Goal: Information Seeking & Learning: Learn about a topic

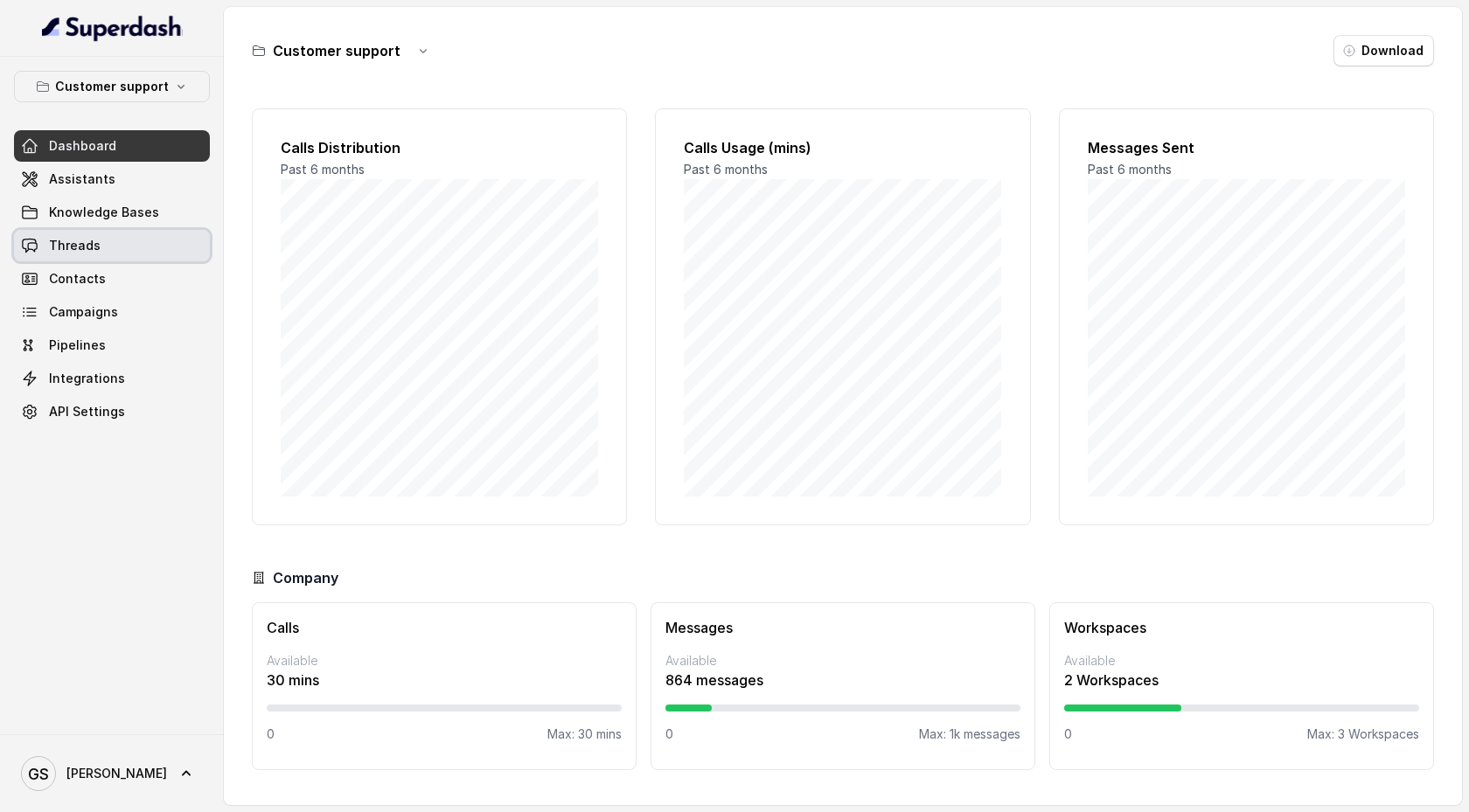
click at [136, 253] on link "Threads" at bounding box center [111, 246] width 196 height 32
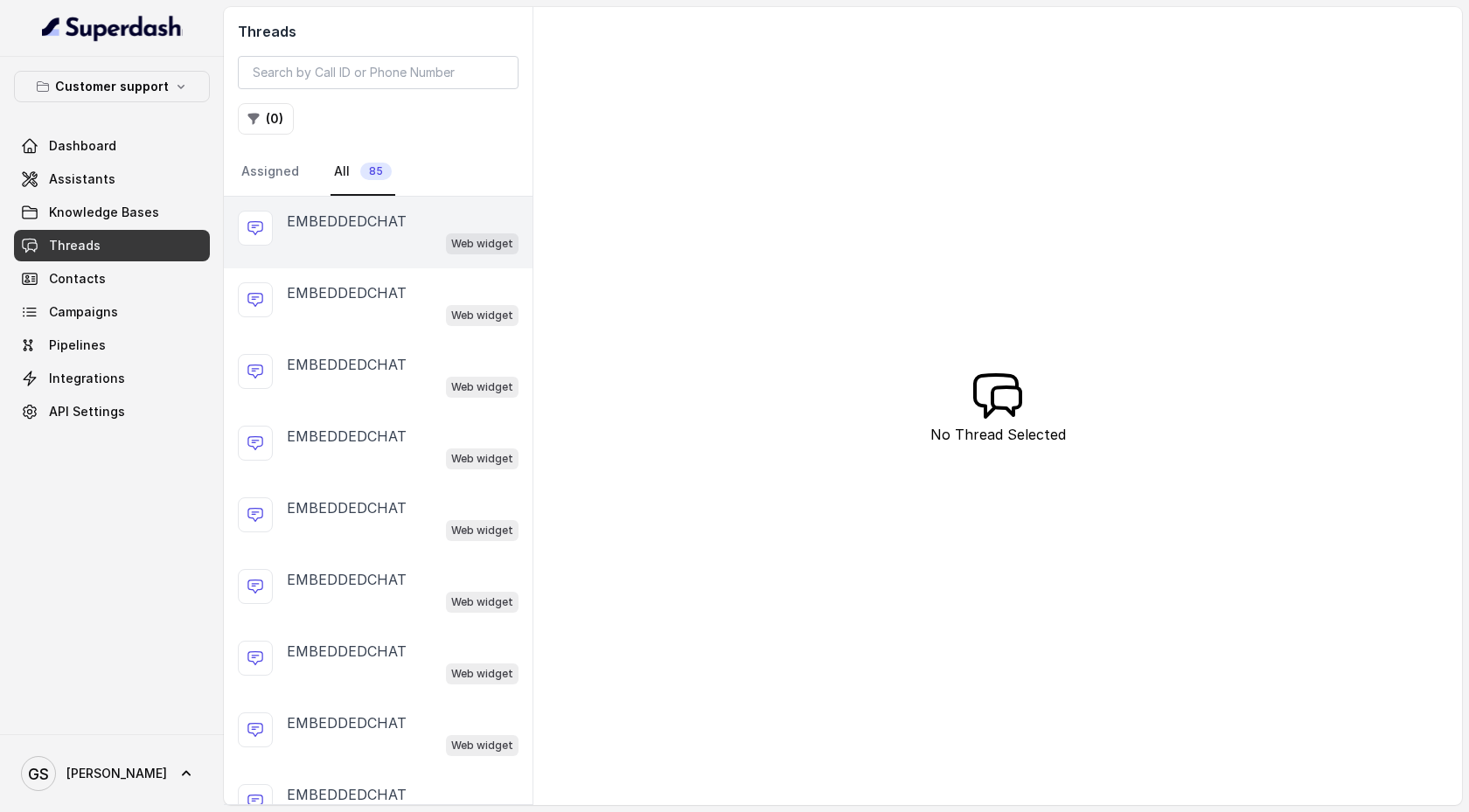
click at [391, 239] on div "Web widget" at bounding box center [402, 243] width 232 height 23
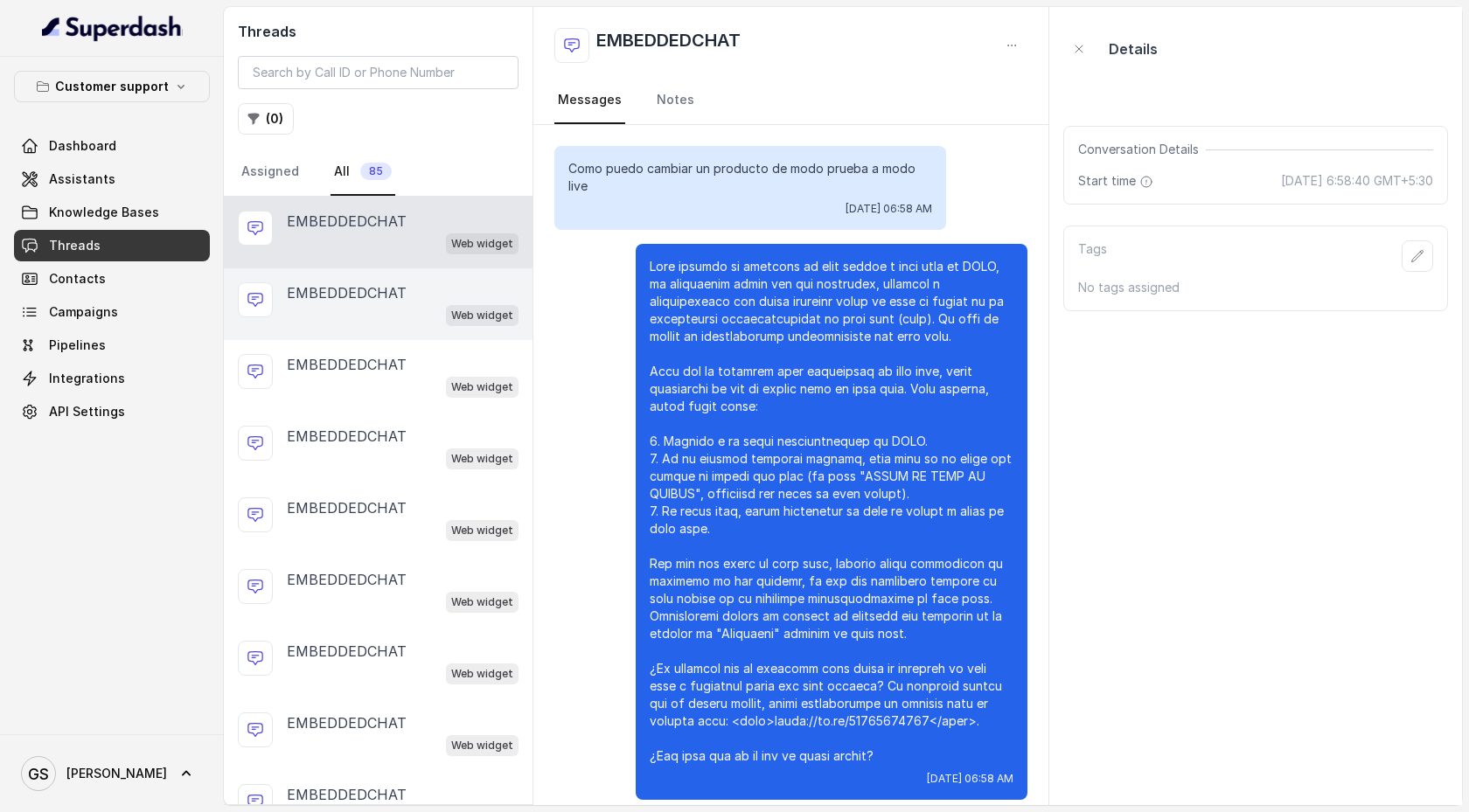
click at [370, 300] on p "EMBEDDEDCHAT" at bounding box center [347, 292] width 120 height 21
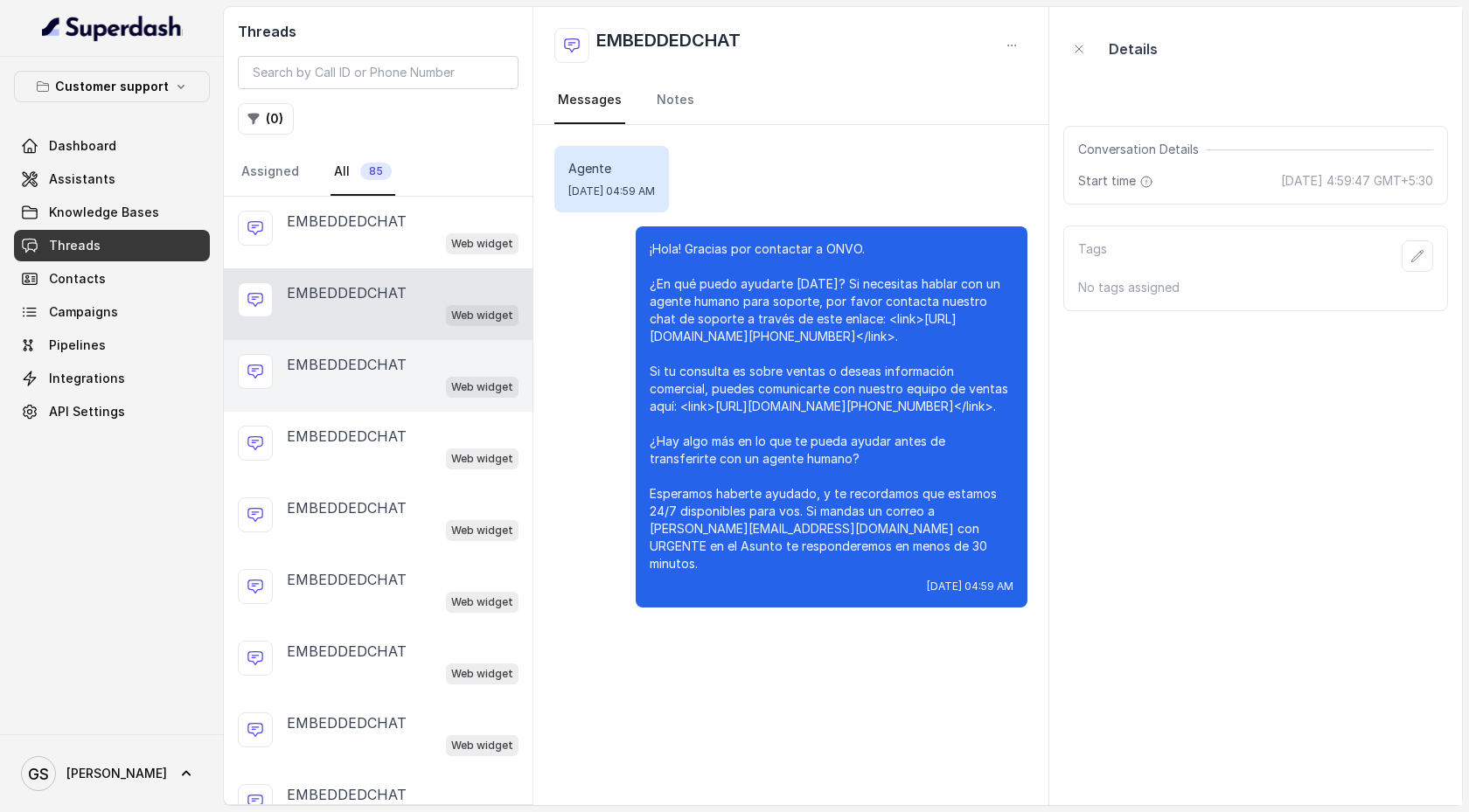
click at [377, 366] on p "EMBEDDEDCHAT" at bounding box center [347, 364] width 120 height 21
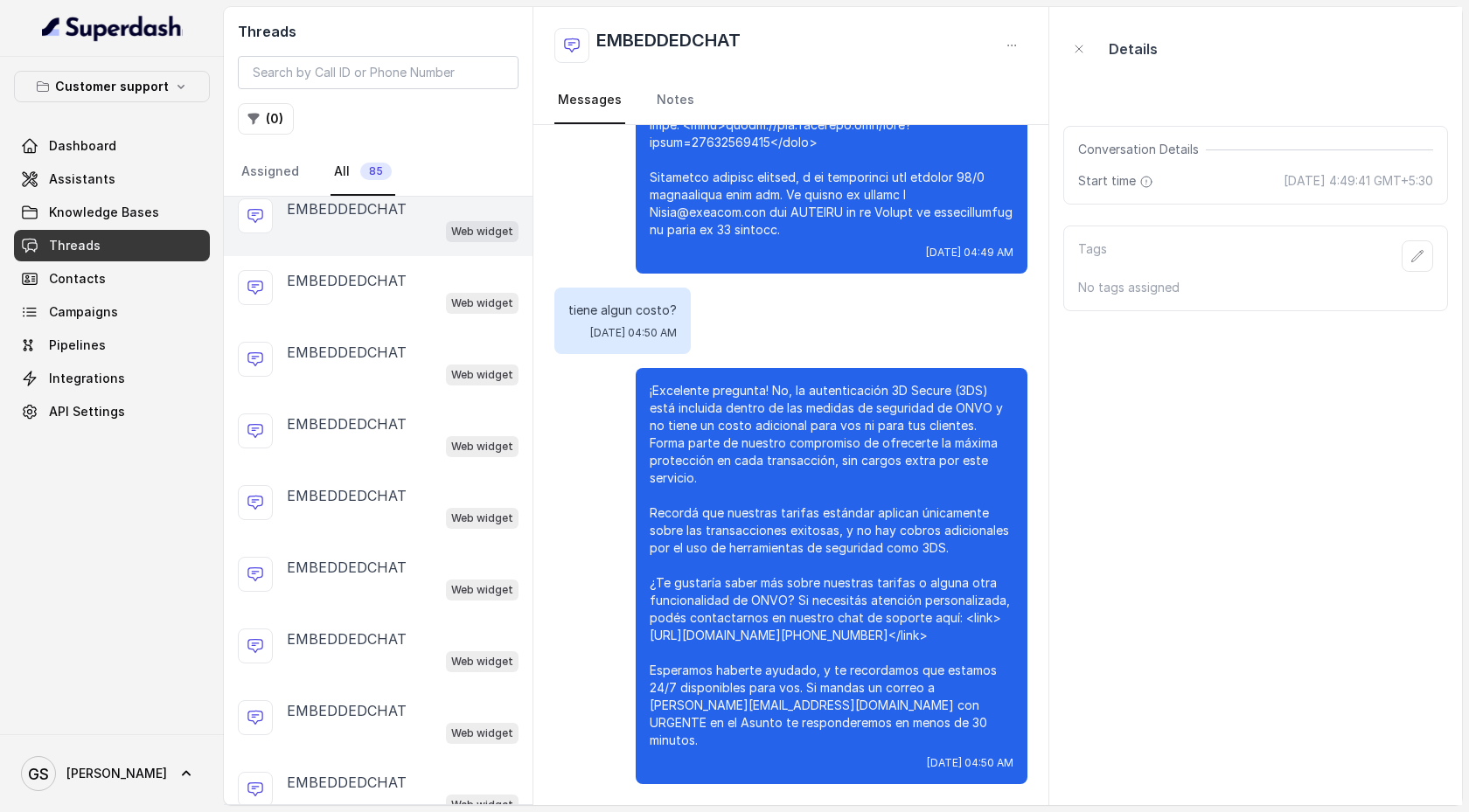
scroll to position [241, 0]
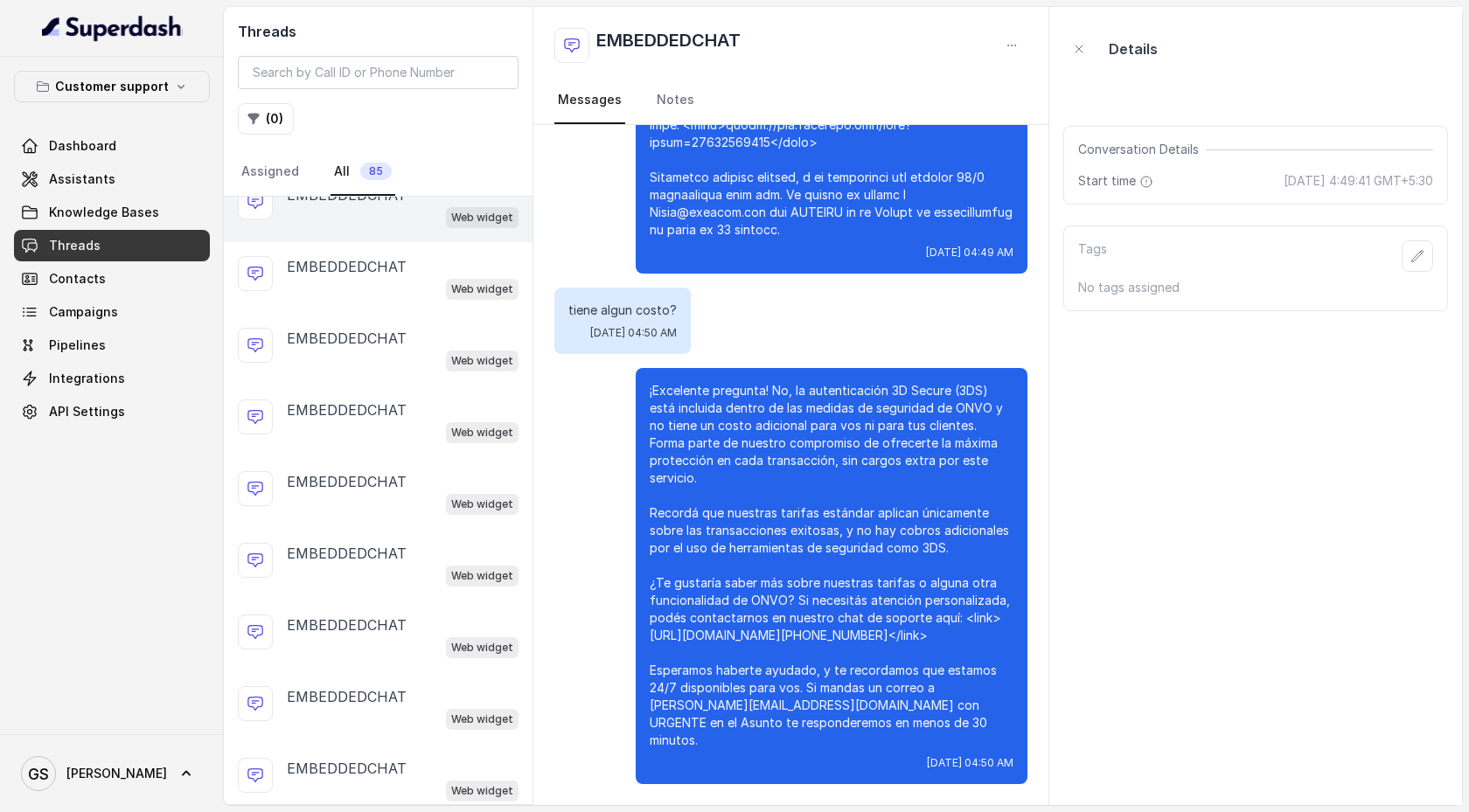
click at [379, 421] on div "Web widget" at bounding box center [402, 431] width 232 height 23
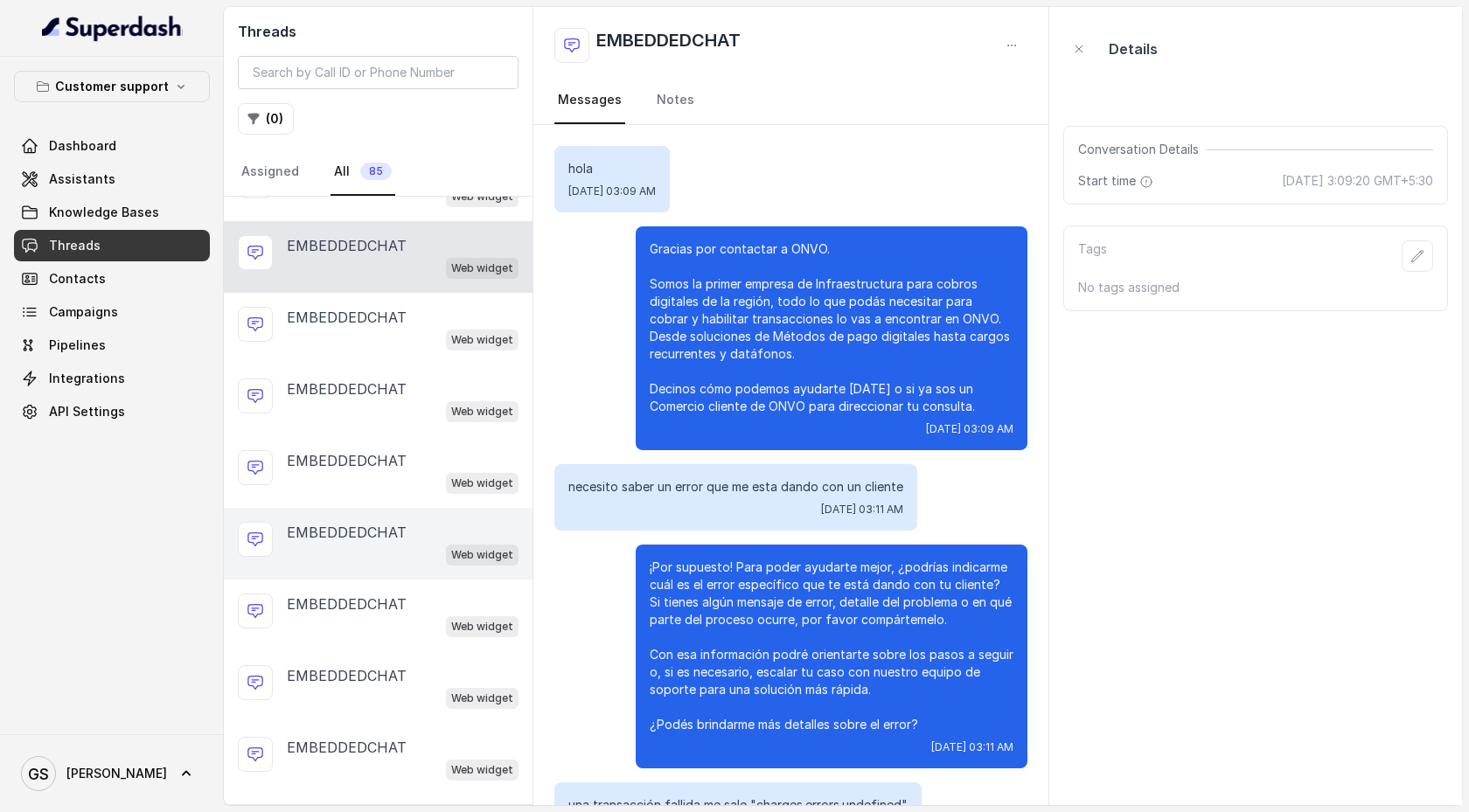
click at [403, 533] on div "EMBEDDEDCHAT" at bounding box center [402, 532] width 232 height 21
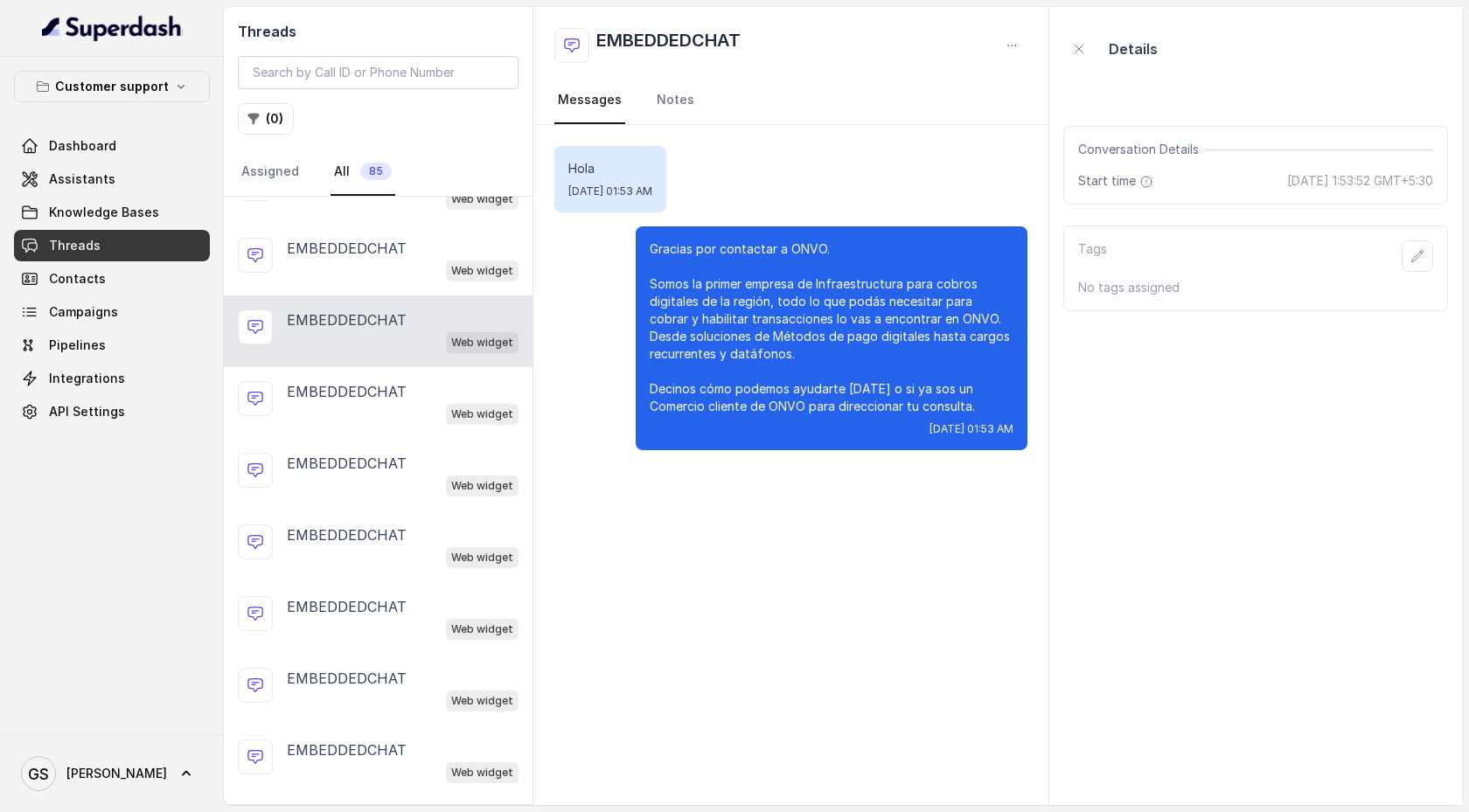
scroll to position [659, 0]
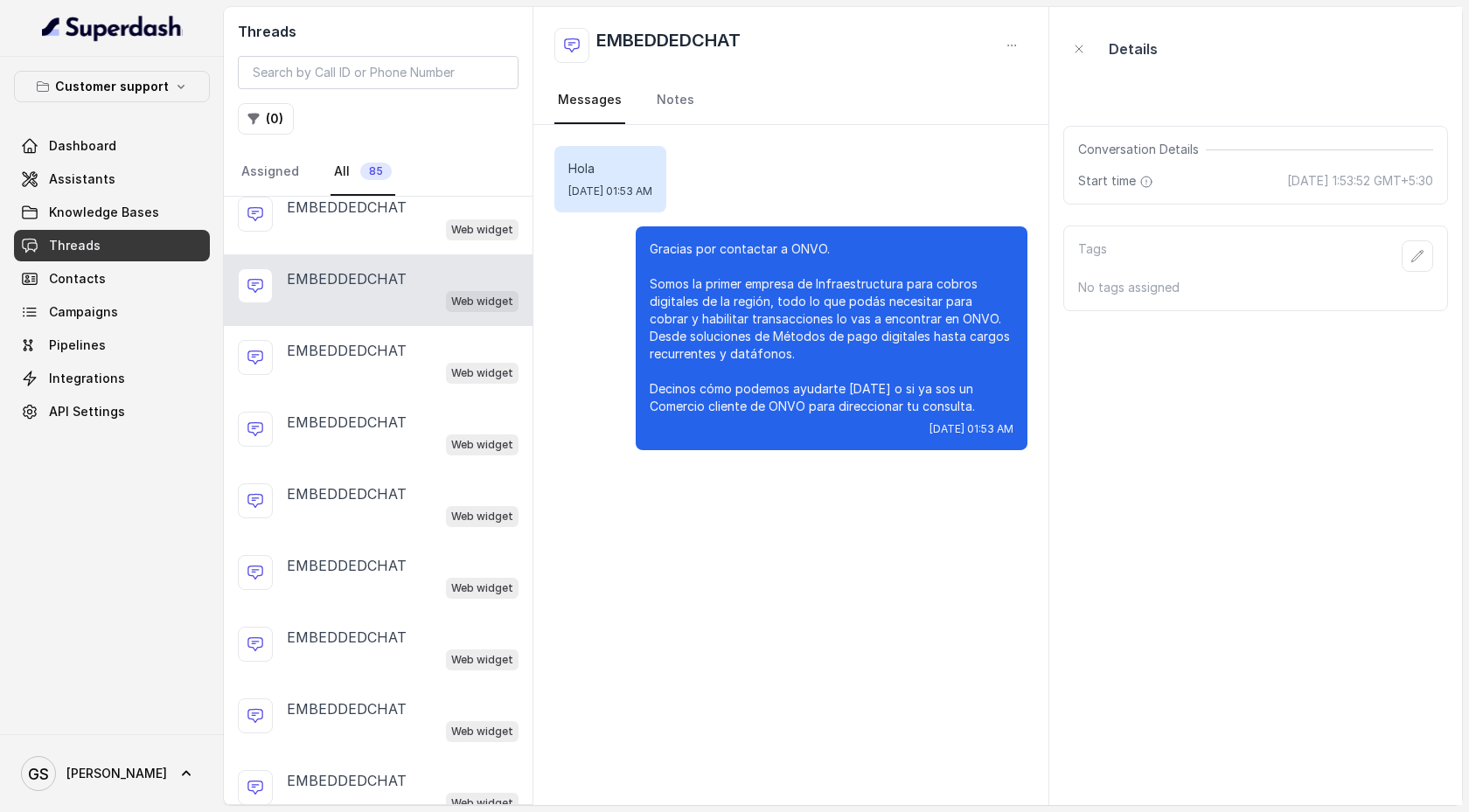
click at [404, 540] on div "EMBEDDEDCHAT Web widget" at bounding box center [377, 576] width 308 height 72
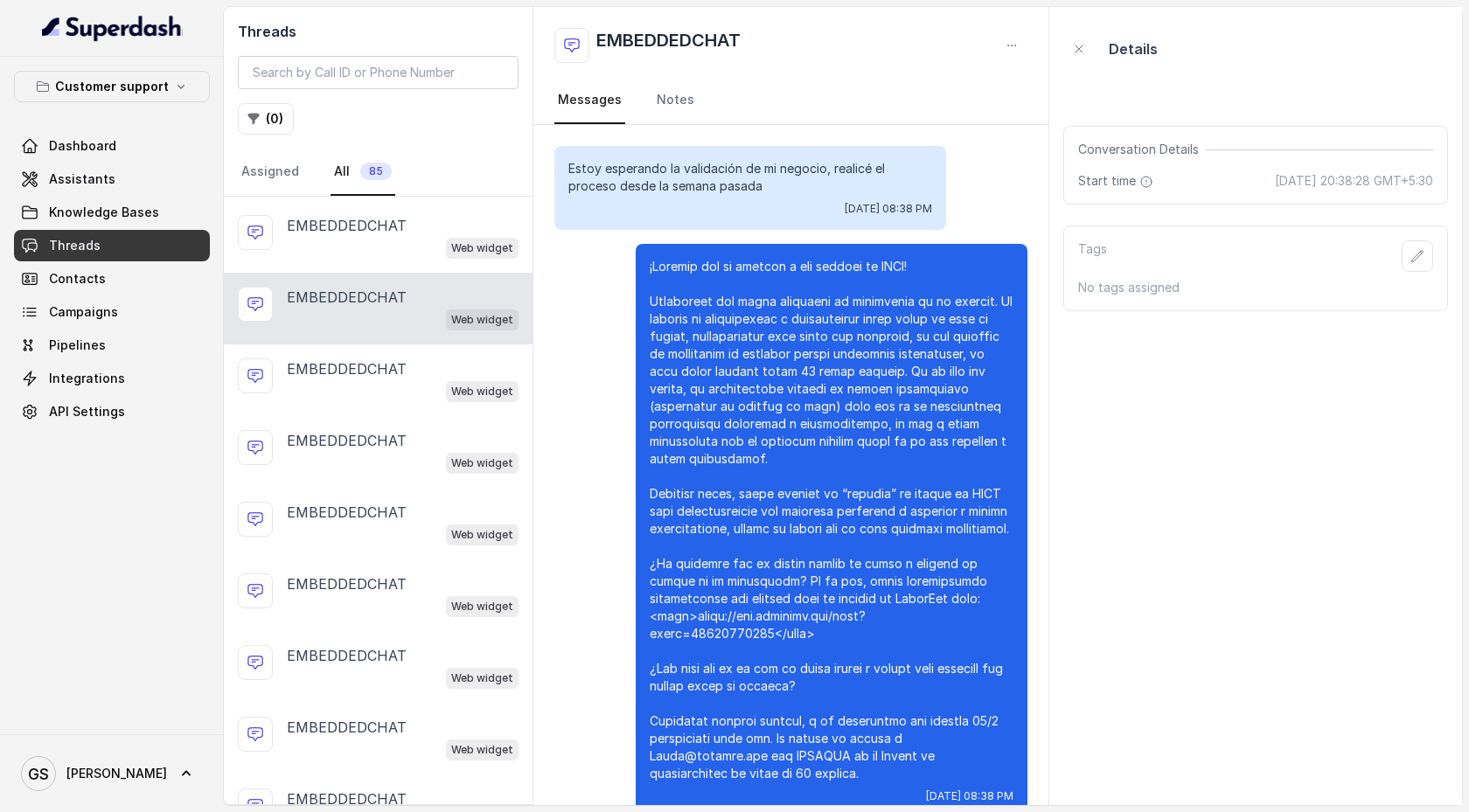
scroll to position [51, 0]
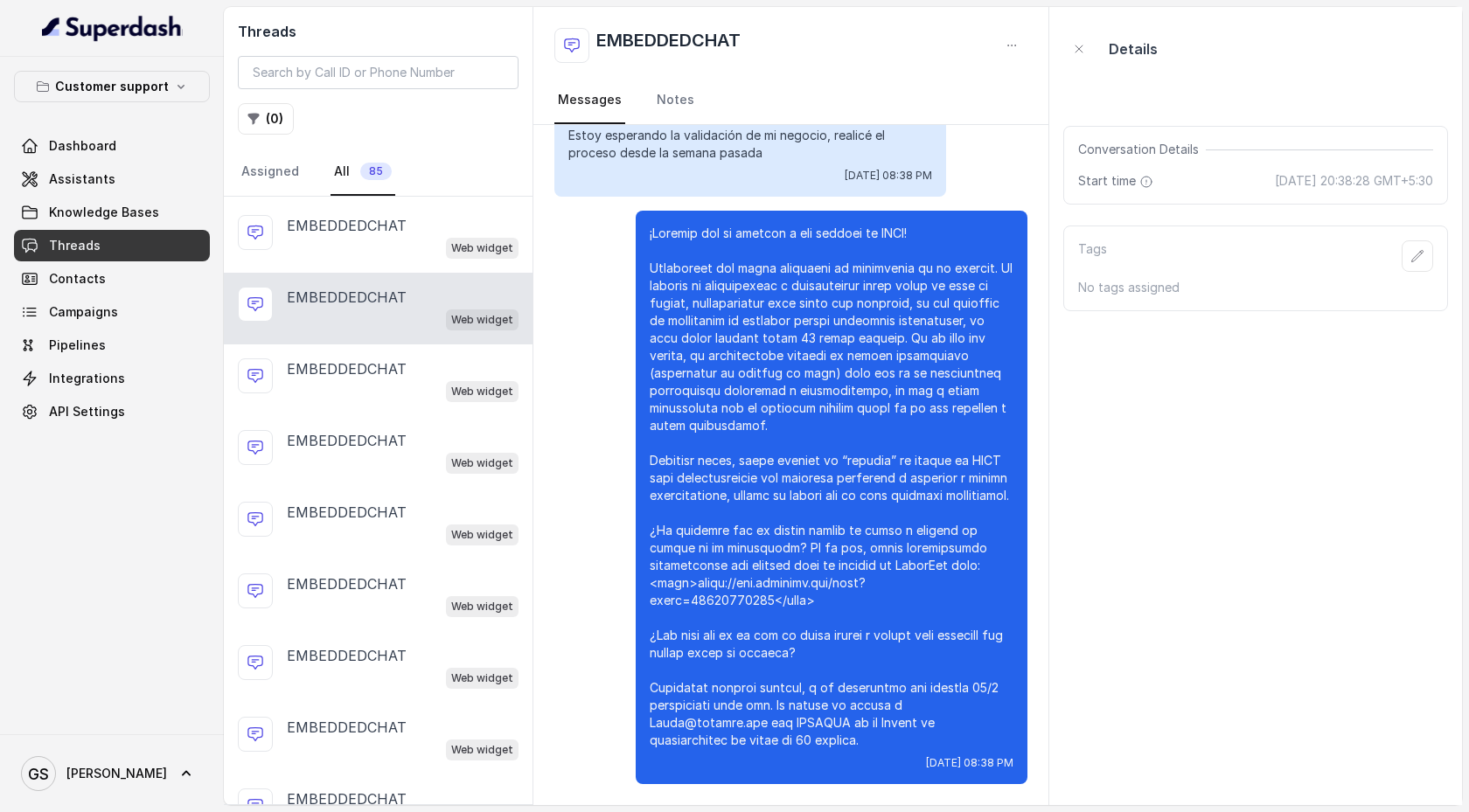
click at [536, 478] on div "Estoy esperando la validación de mi negocio, realicé el proceso desde la semana…" at bounding box center [790, 448] width 515 height 713
click at [439, 540] on div "EMBEDDEDCHAT Web widget" at bounding box center [377, 595] width 308 height 72
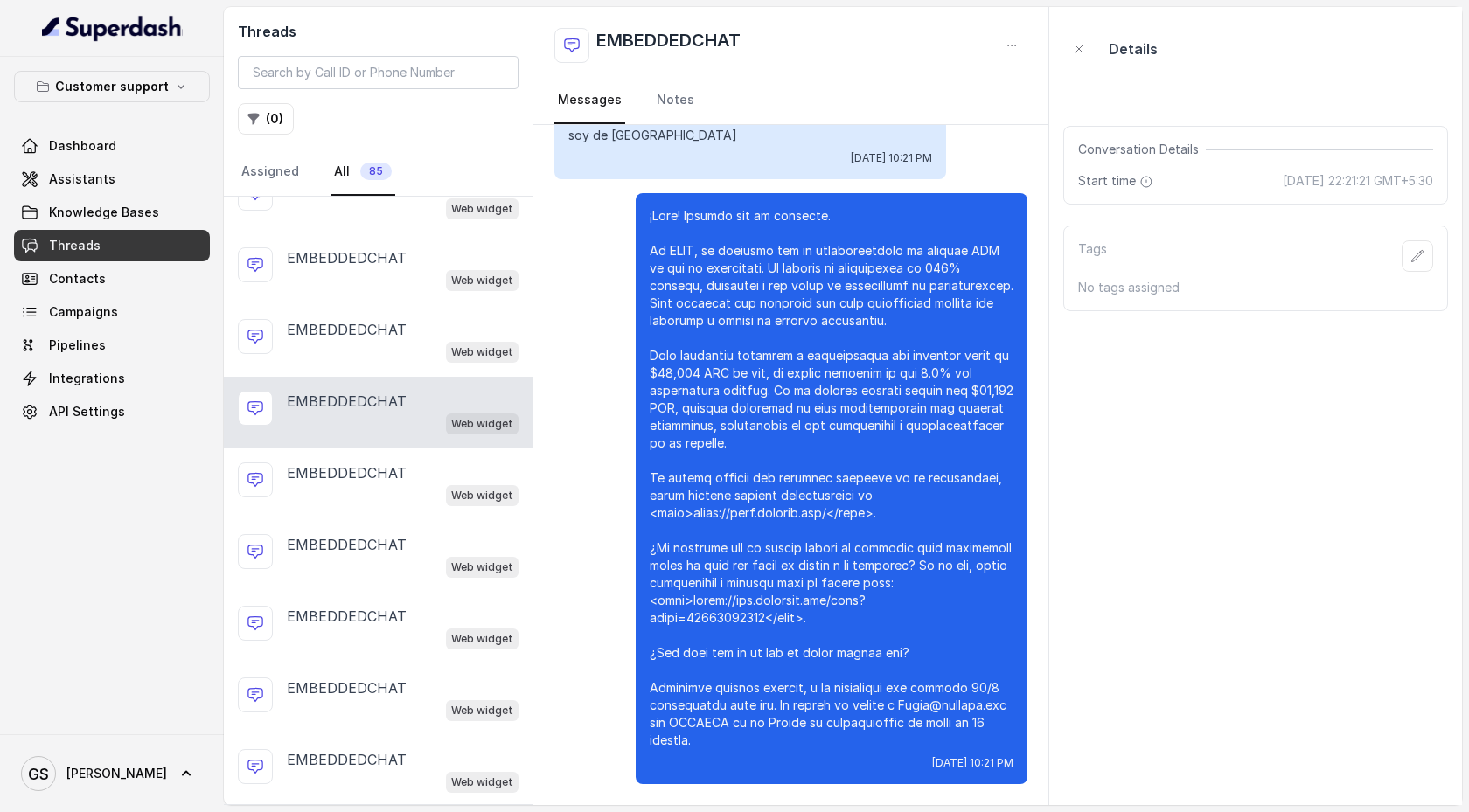
scroll to position [1124, 0]
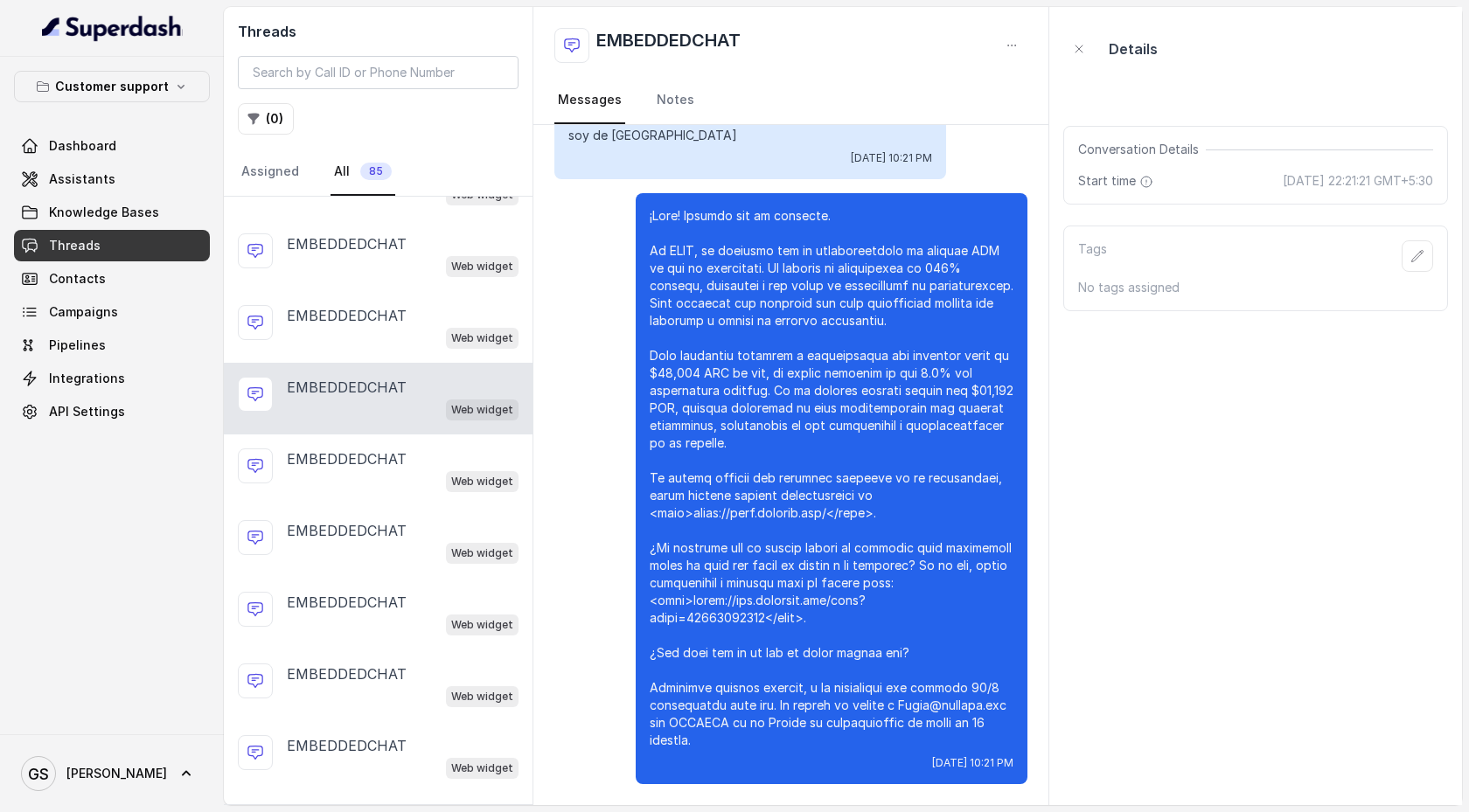
click at [439, 540] on div "Web widget" at bounding box center [402, 552] width 232 height 23
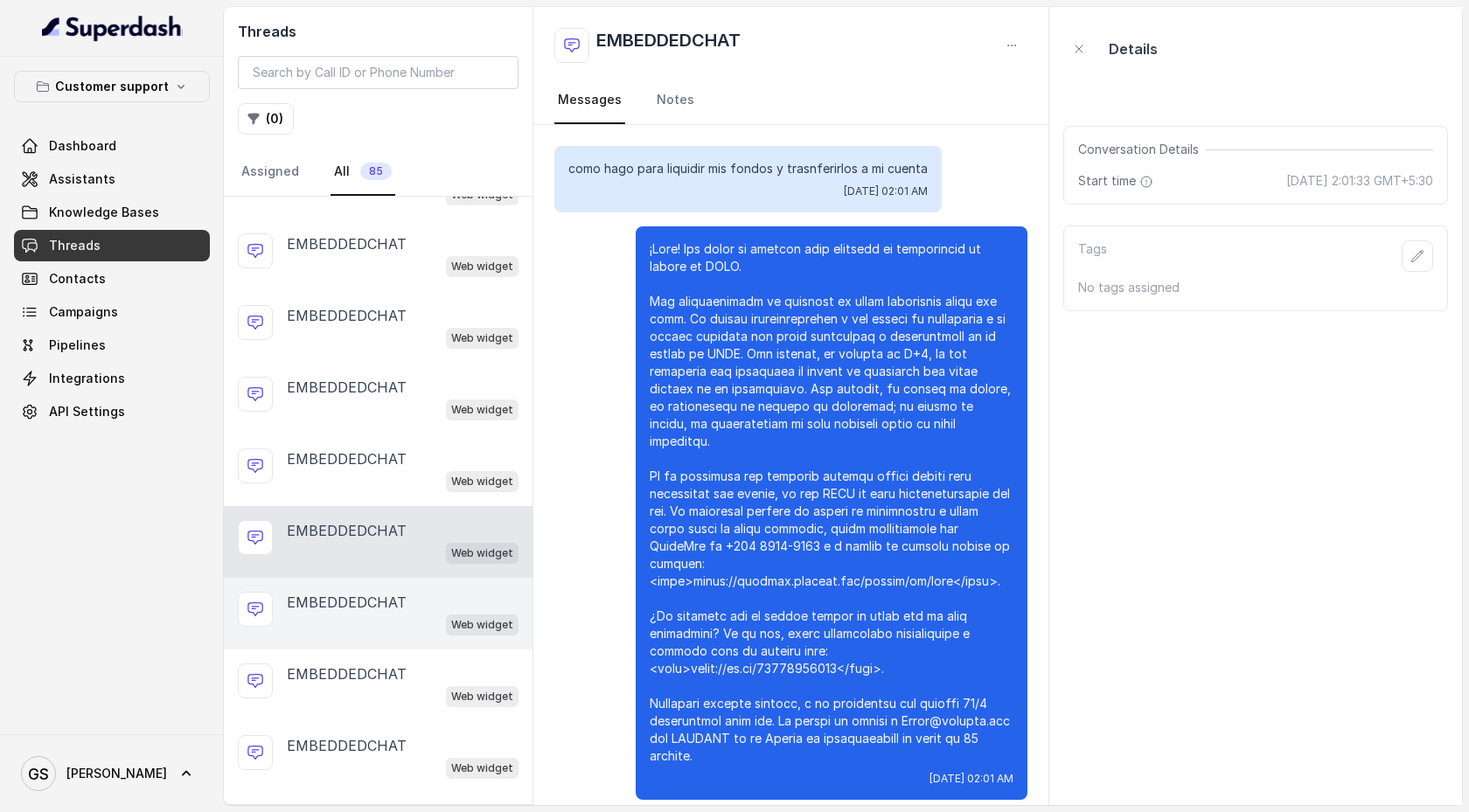
click at [440, 540] on div "EMBEDDEDCHAT" at bounding box center [402, 602] width 232 height 21
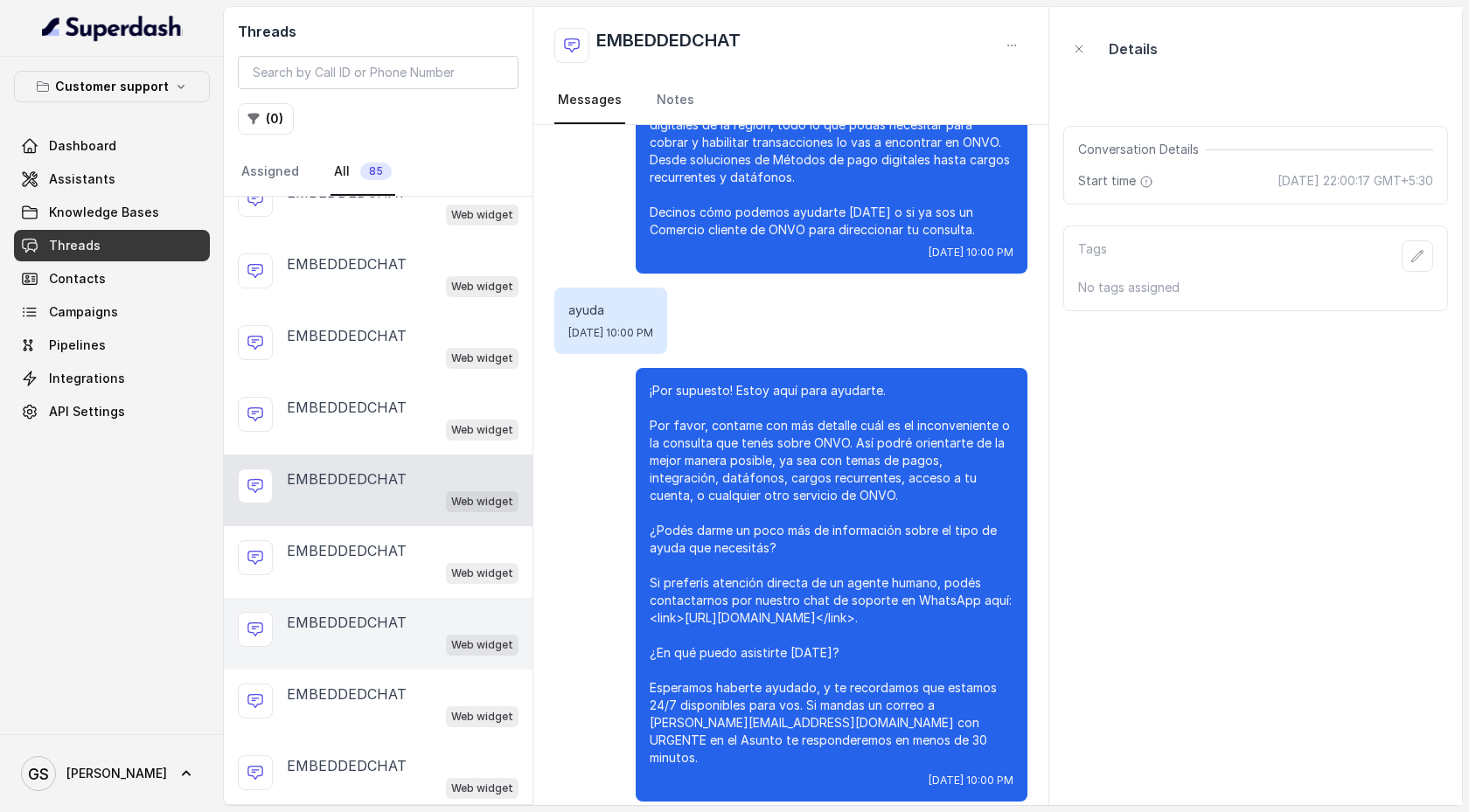
scroll to position [1285, 0]
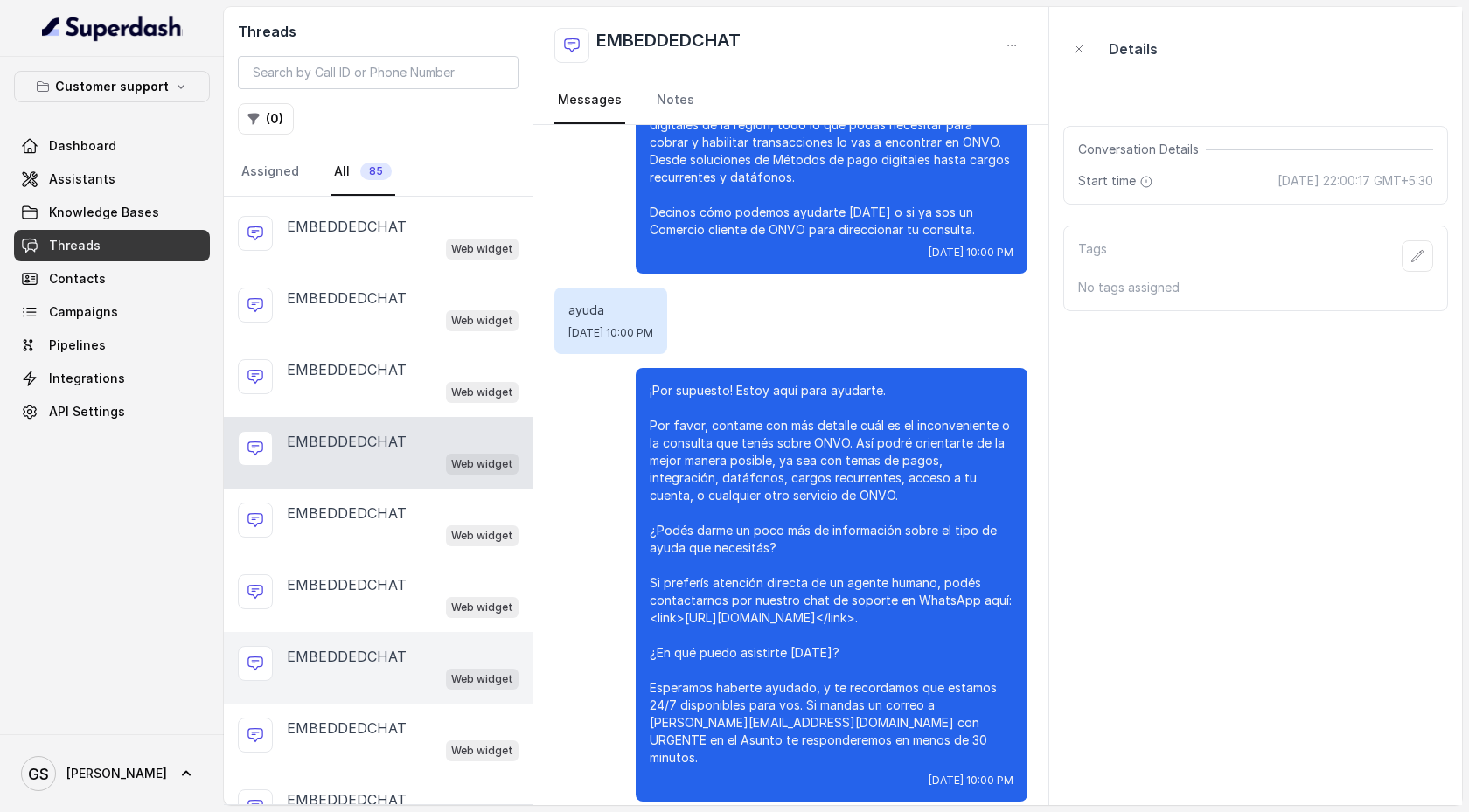
click at [442, 540] on div "EMBEDDEDCHAT Web widget" at bounding box center [377, 667] width 308 height 72
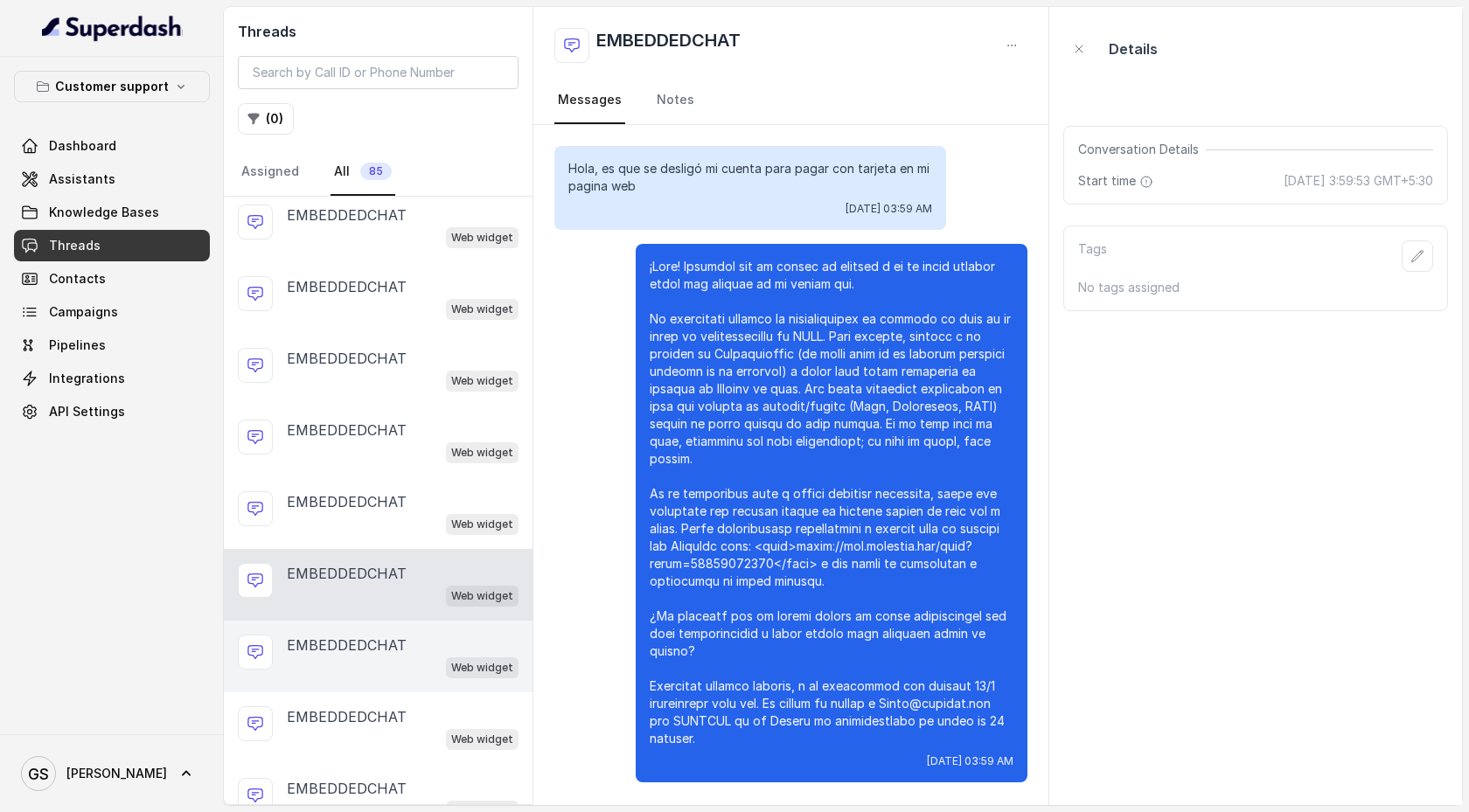
click at [448, 540] on div "EMBEDDEDCHAT Web widget" at bounding box center [377, 656] width 308 height 72
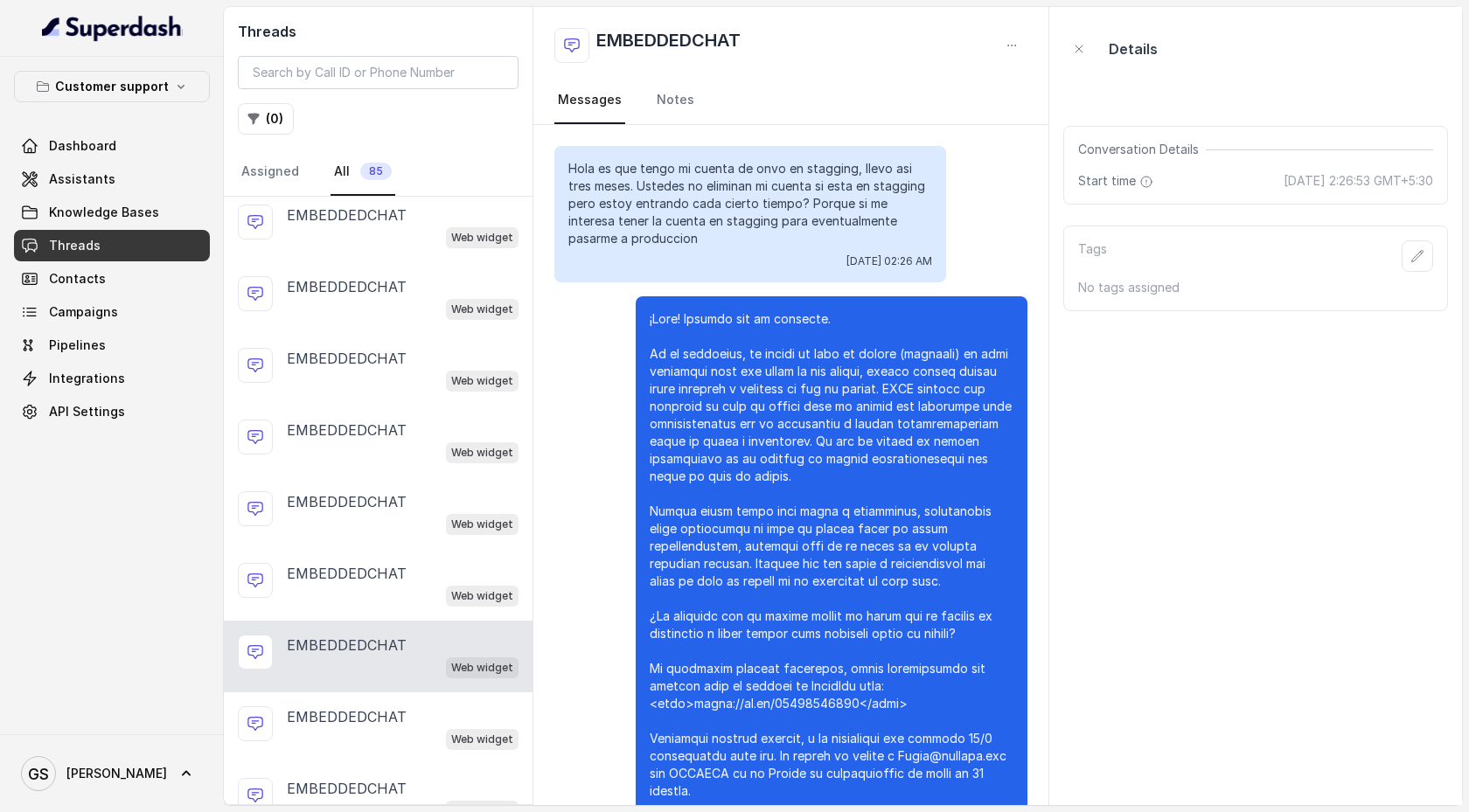
scroll to position [421, 0]
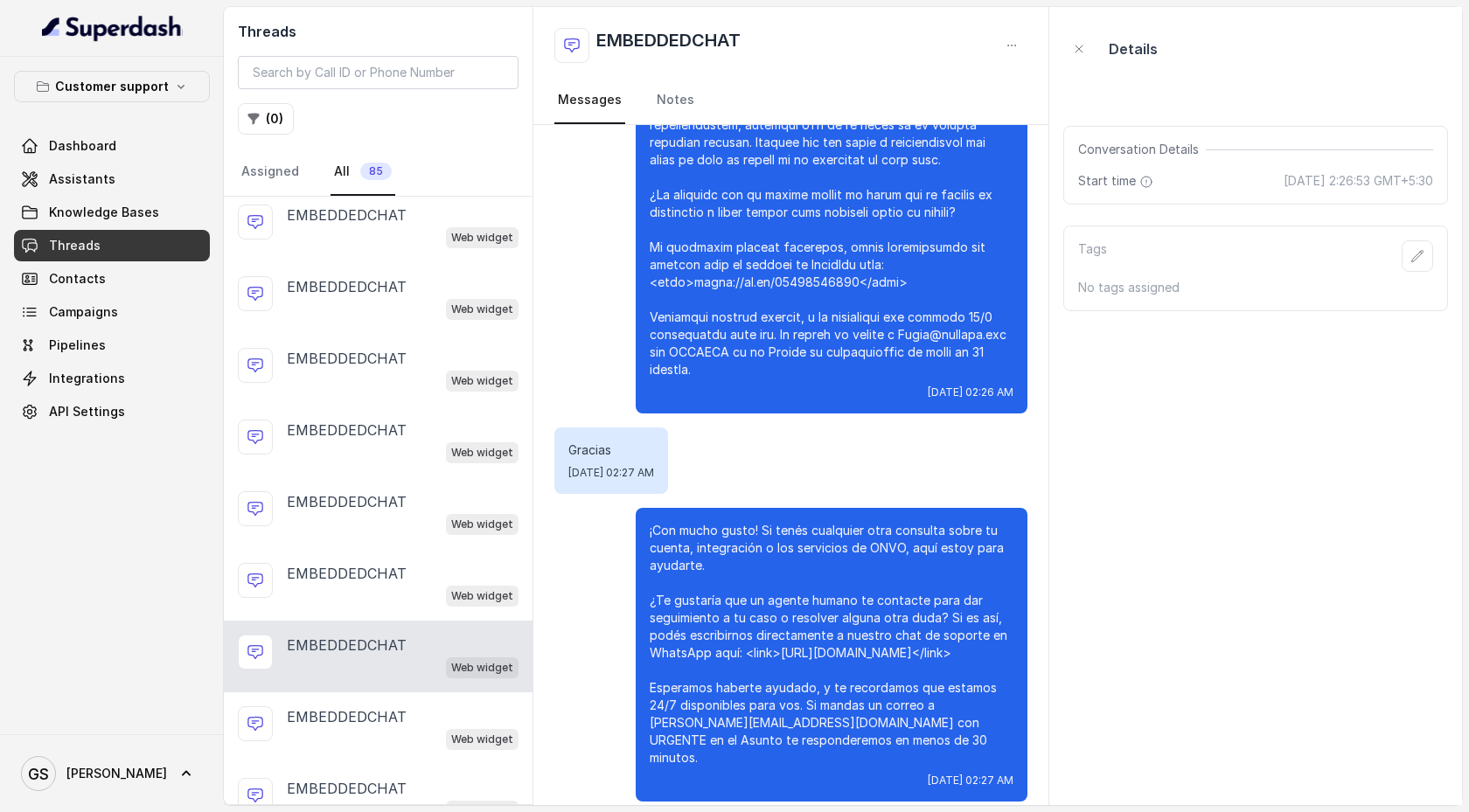
click at [439, 540] on div "Web widget" at bounding box center [402, 667] width 232 height 23
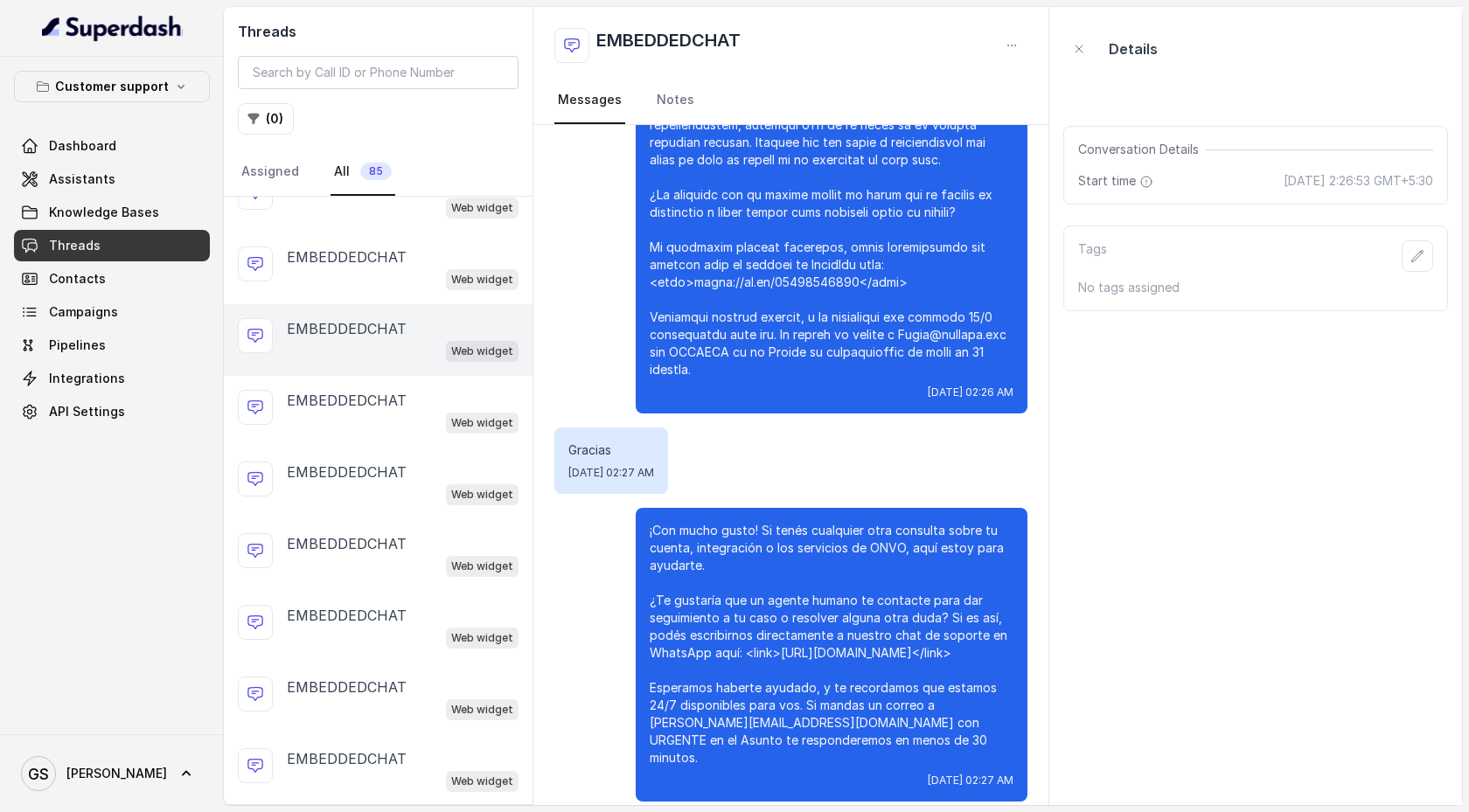
scroll to position [792, 0]
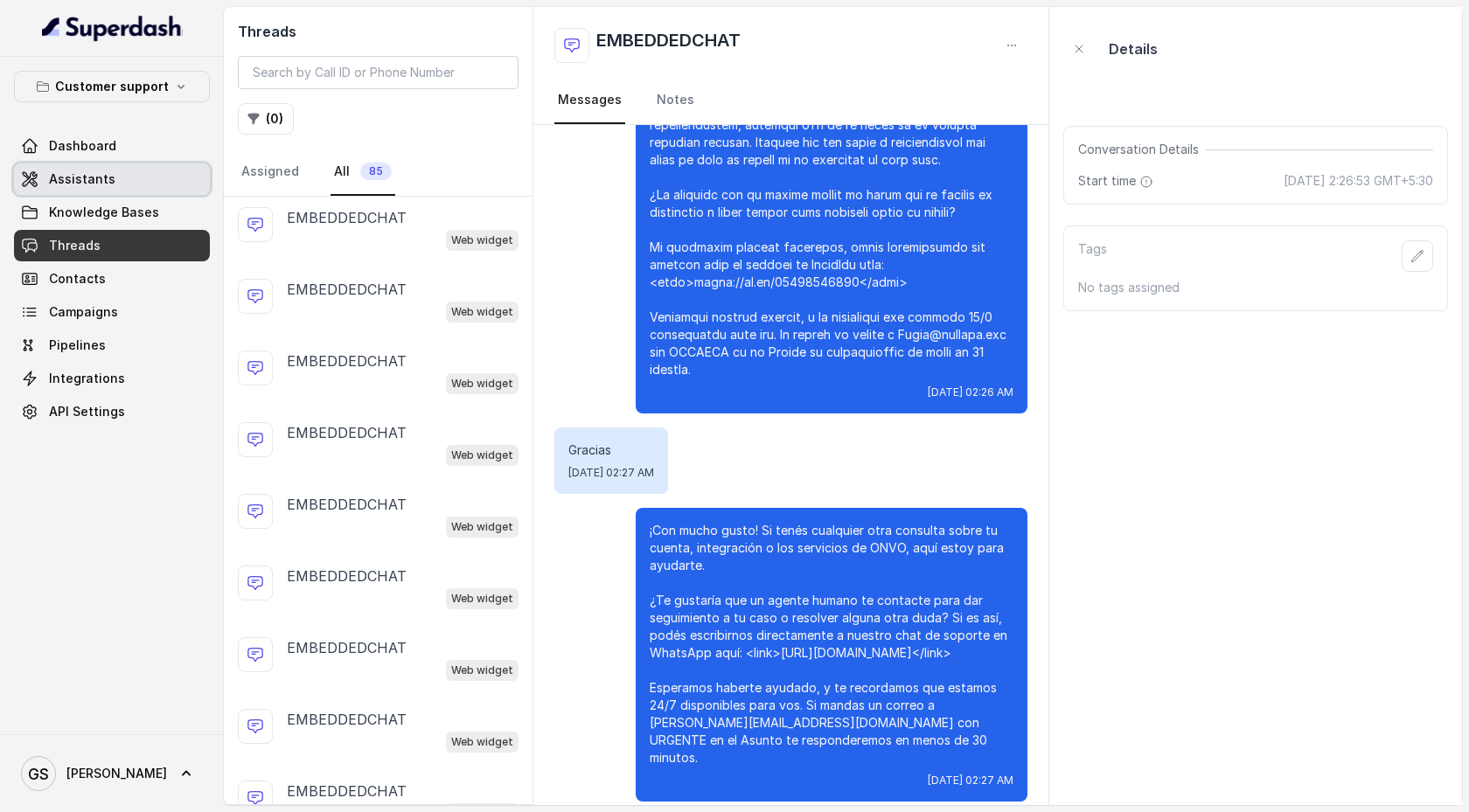
click at [101, 154] on span "Dashboard" at bounding box center [83, 145] width 67 height 17
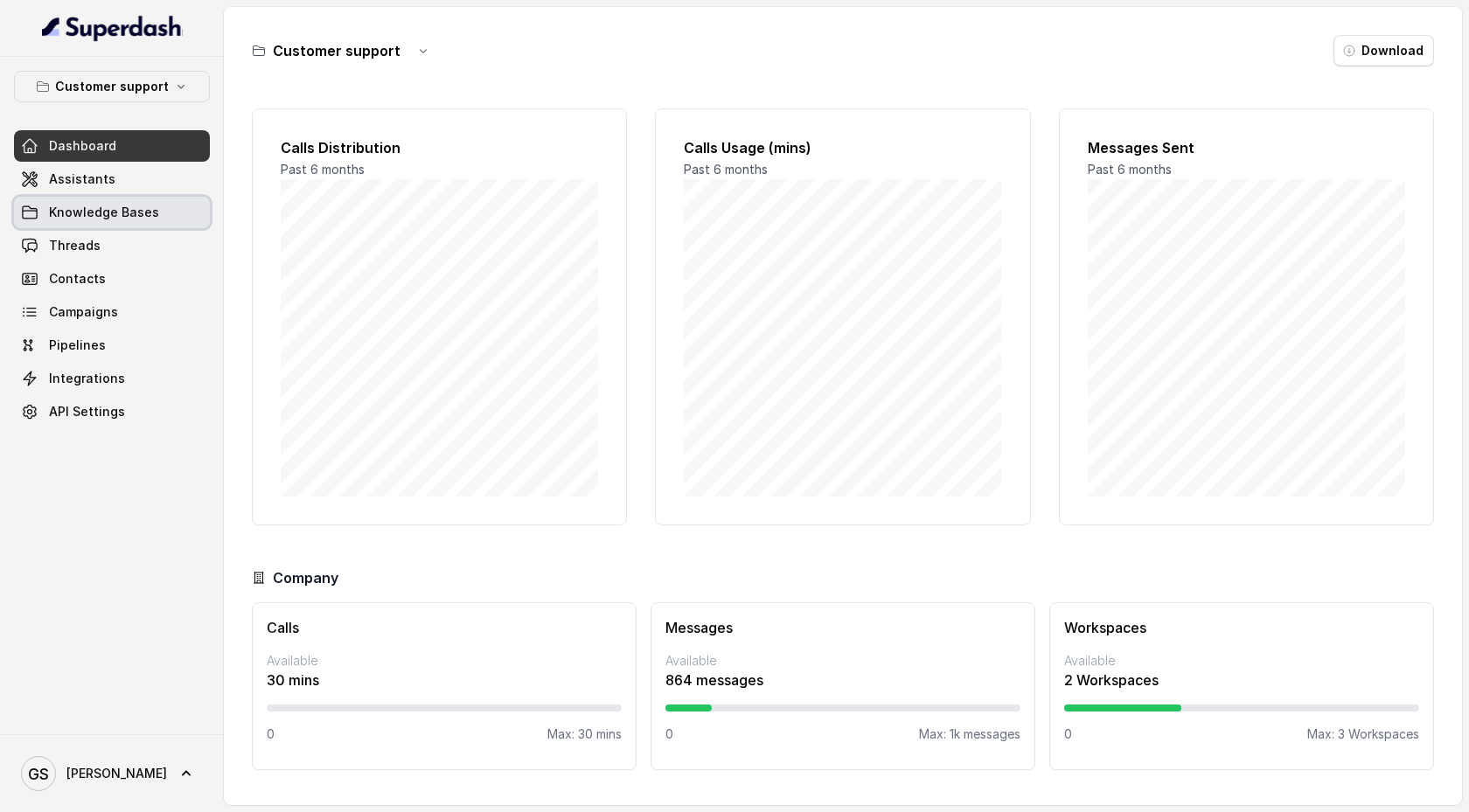
click at [152, 184] on link "Assistants" at bounding box center [111, 179] width 196 height 32
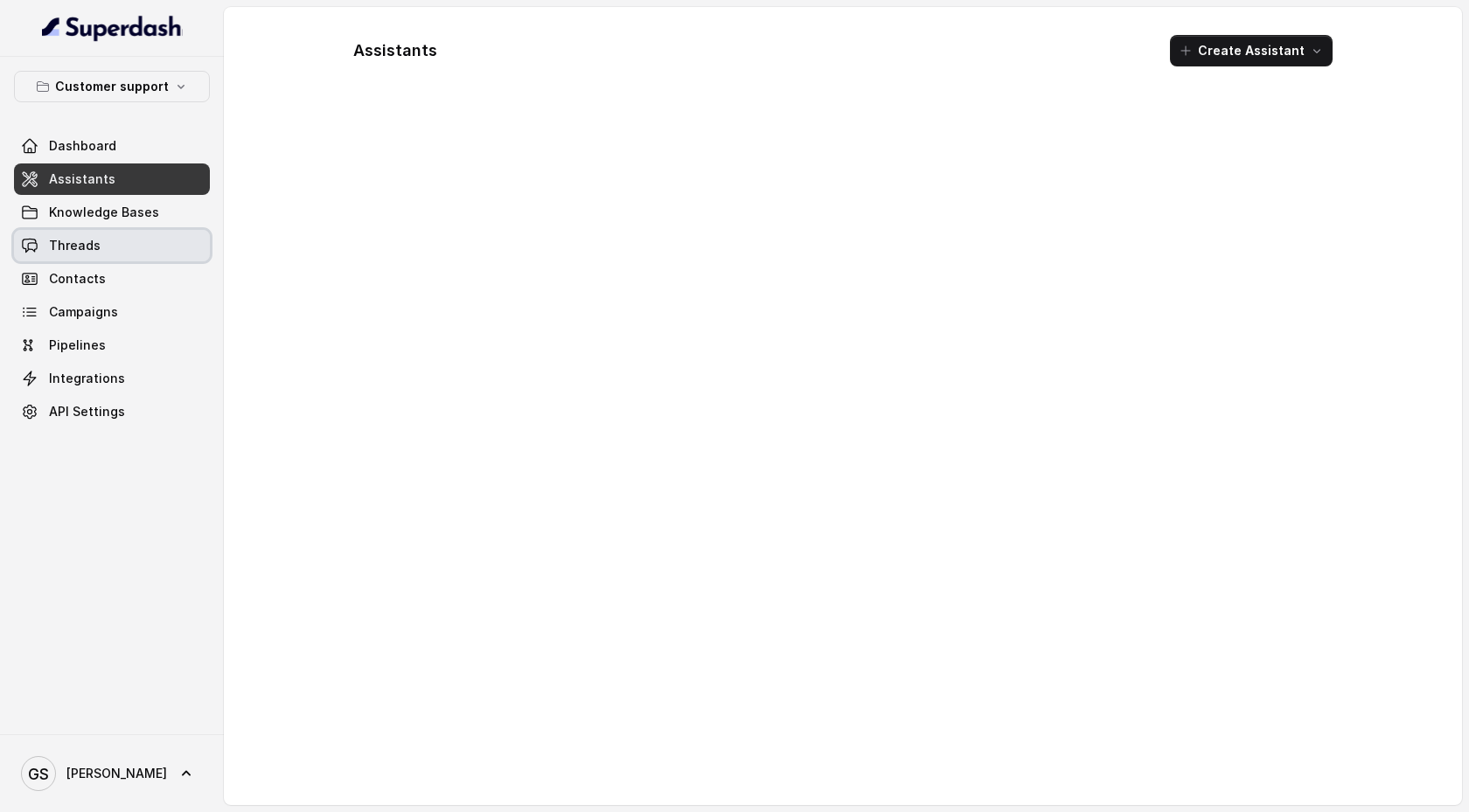
click at [143, 245] on link "Threads" at bounding box center [111, 246] width 196 height 32
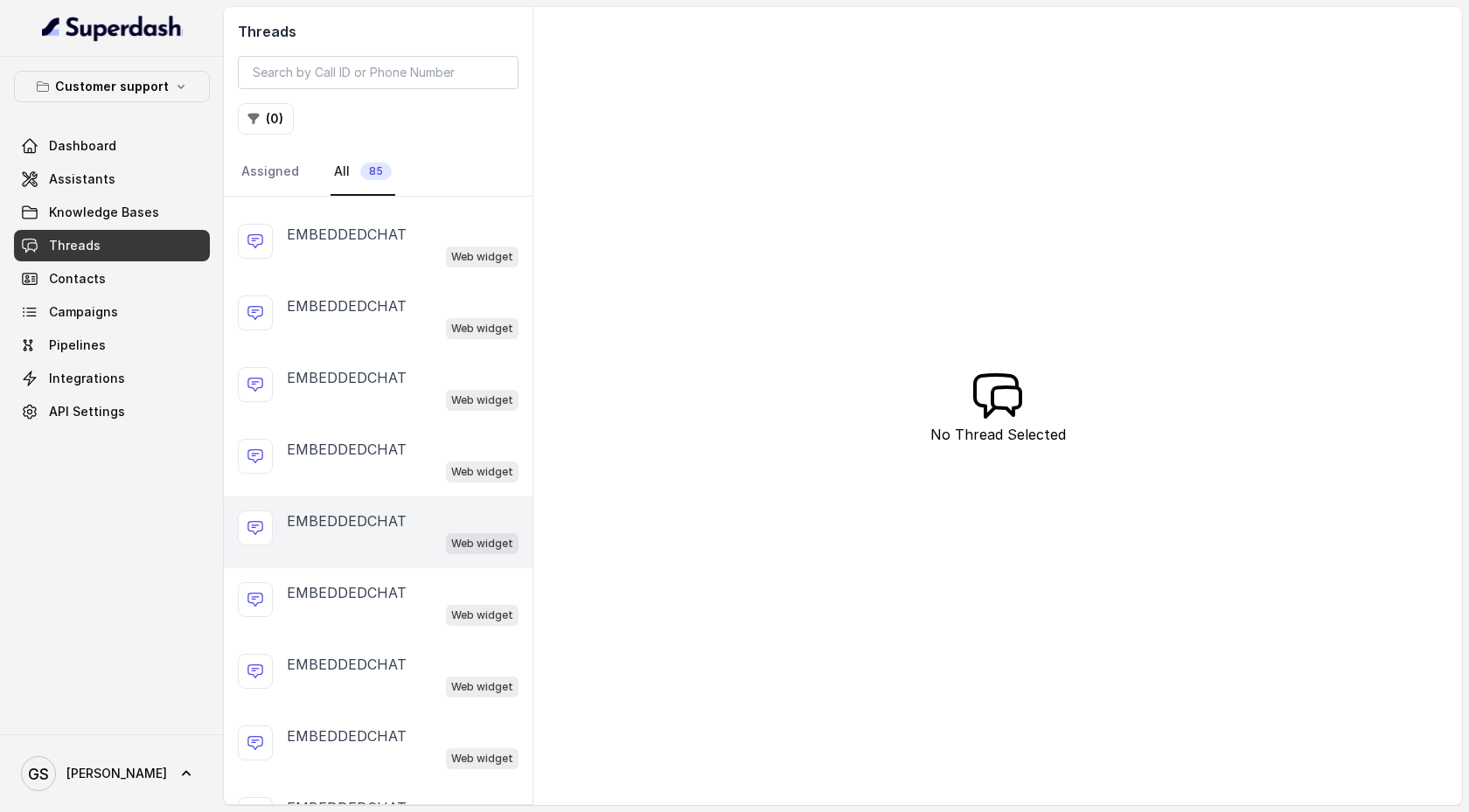
scroll to position [3002, 0]
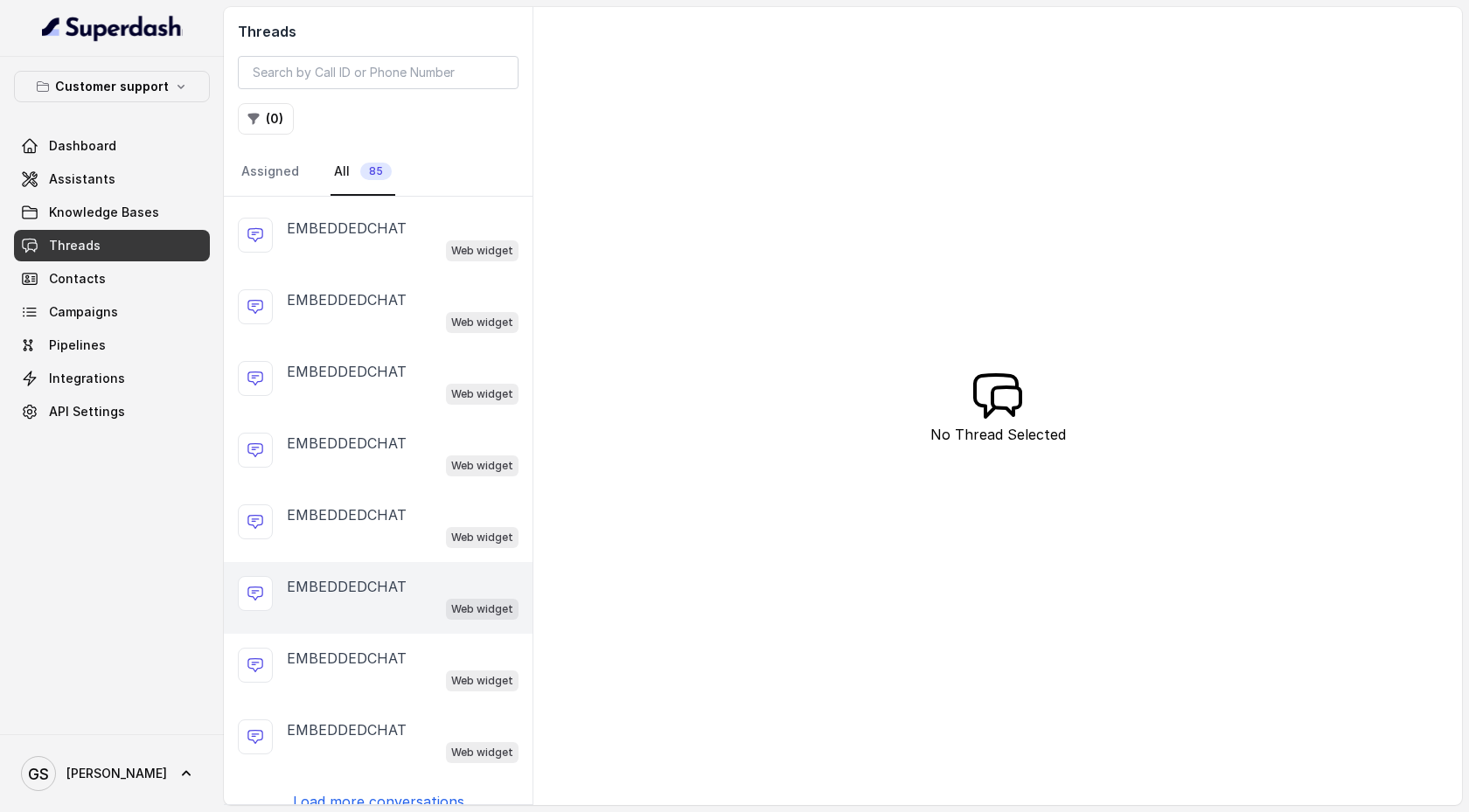
click at [374, 540] on p "EMBEDDEDCHAT" at bounding box center [347, 586] width 120 height 21
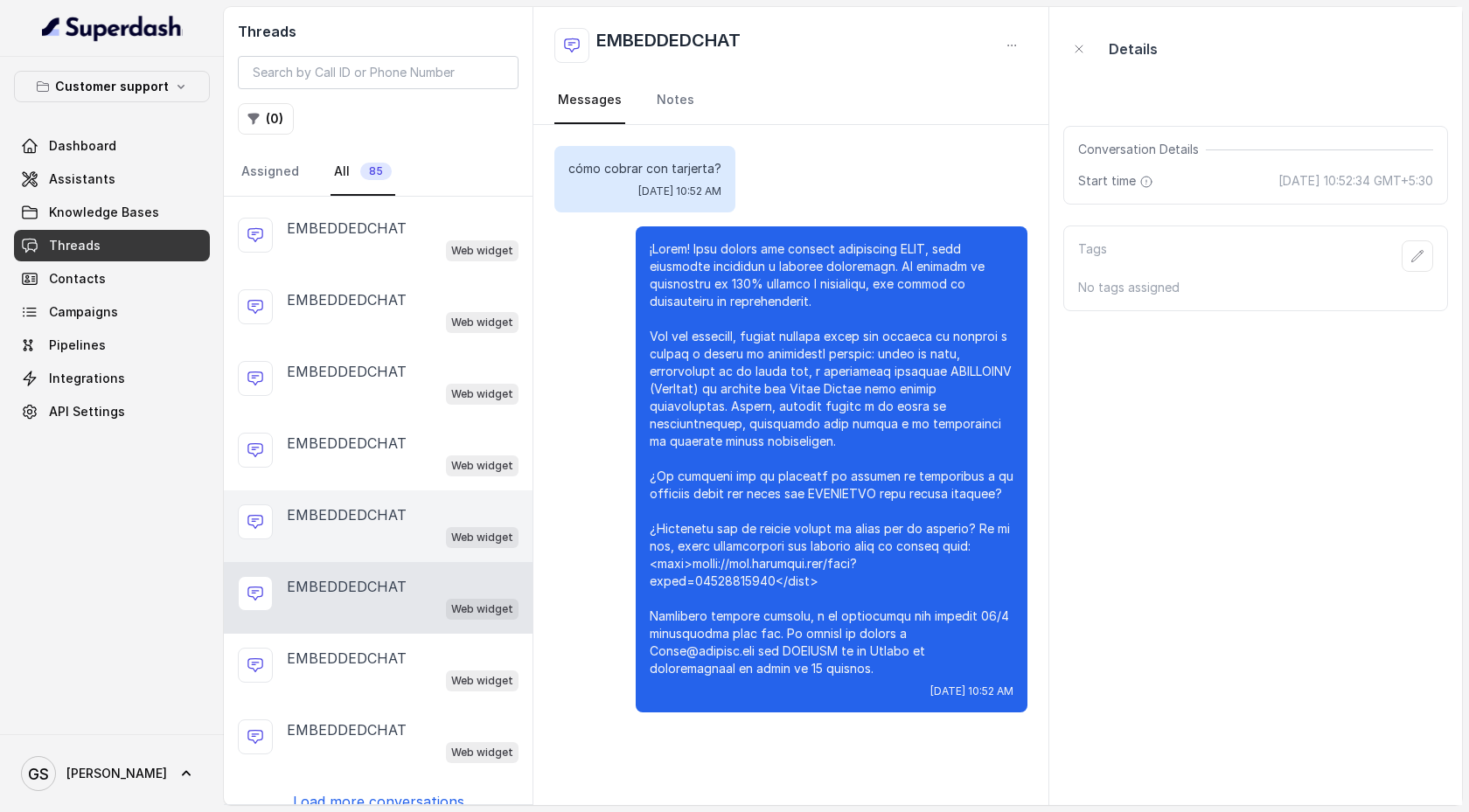
click at [374, 505] on p "EMBEDDEDCHAT" at bounding box center [347, 515] width 120 height 21
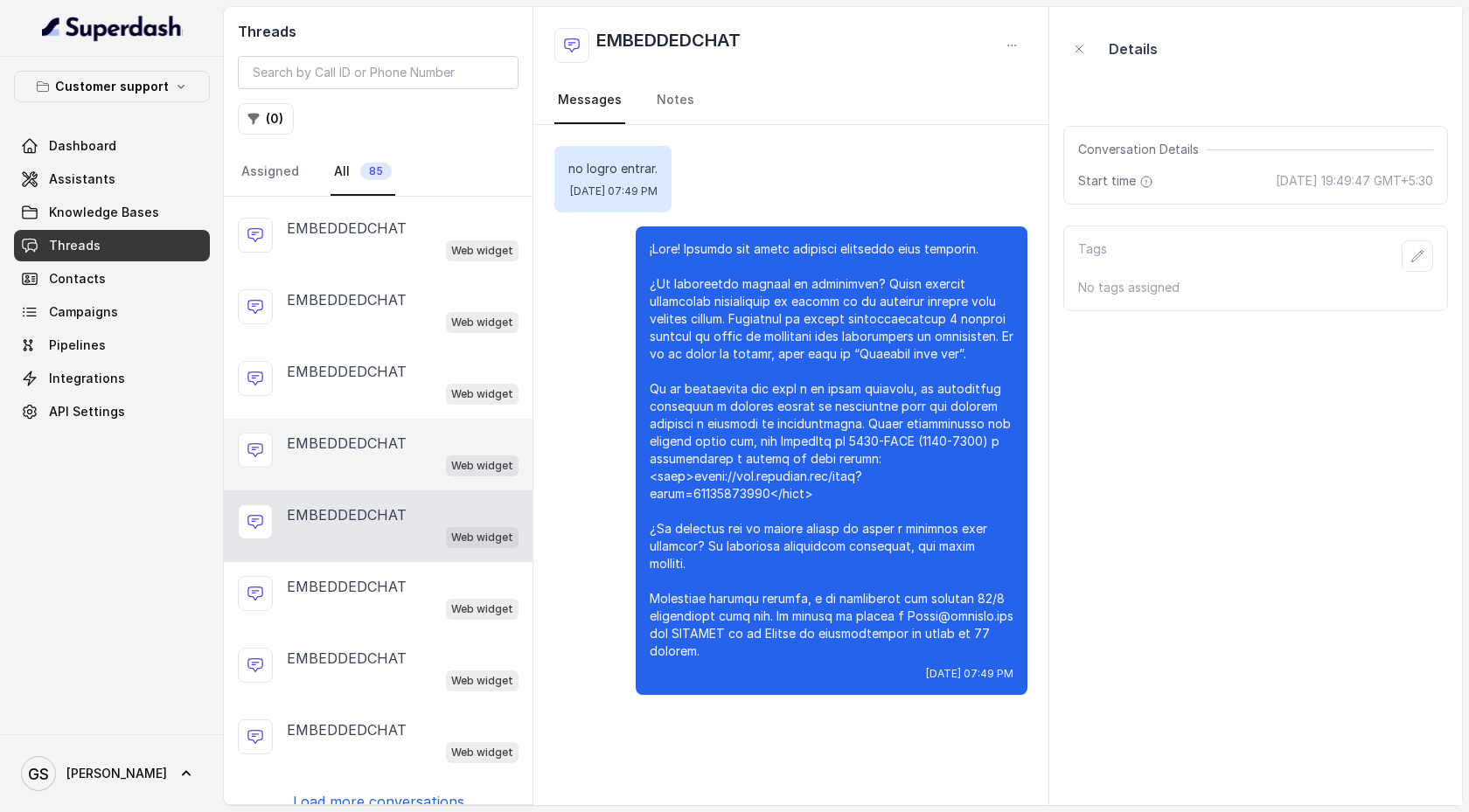
click at [376, 433] on p "EMBEDDEDCHAT" at bounding box center [347, 443] width 120 height 21
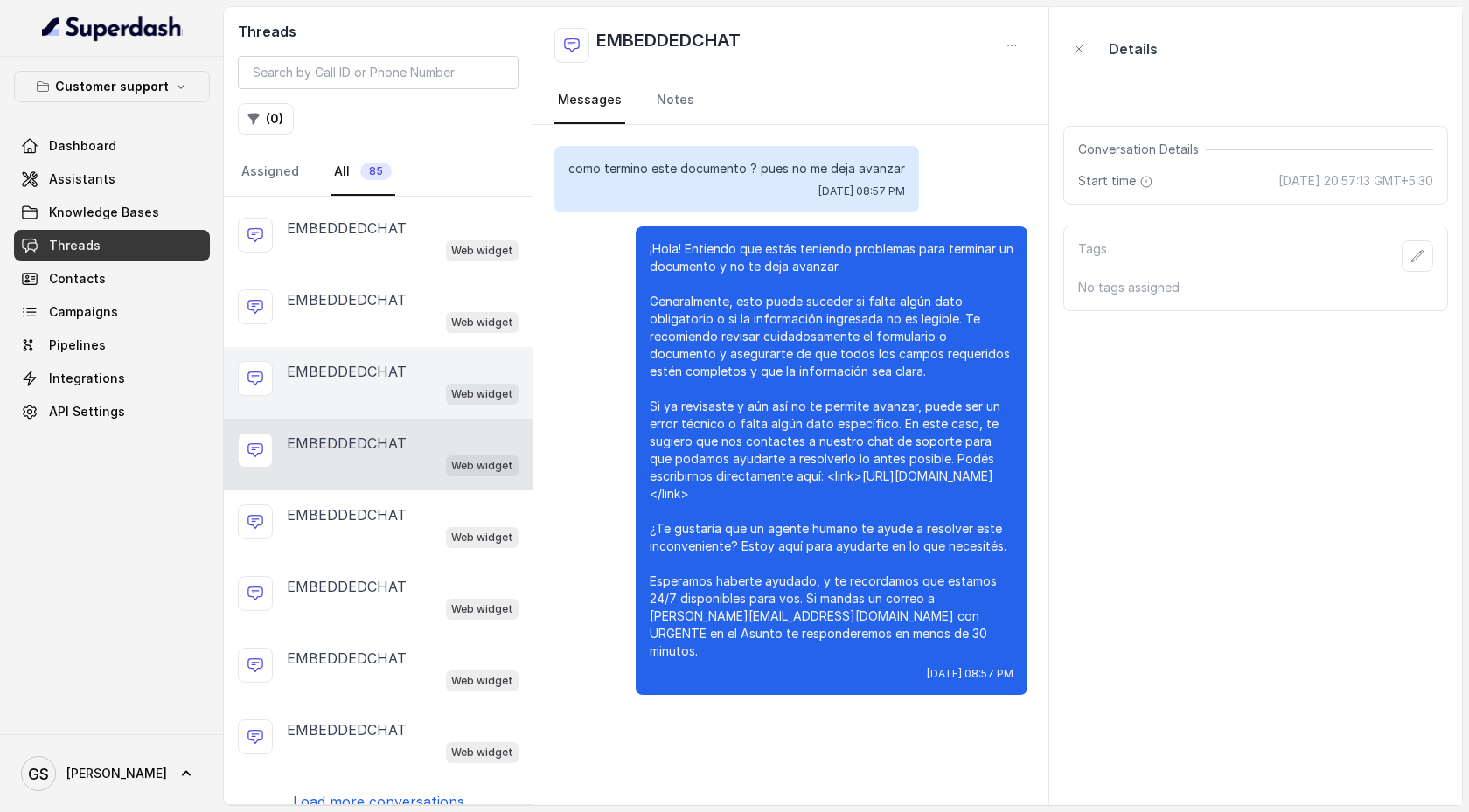
click at [377, 382] on div "Web widget" at bounding box center [402, 393] width 232 height 23
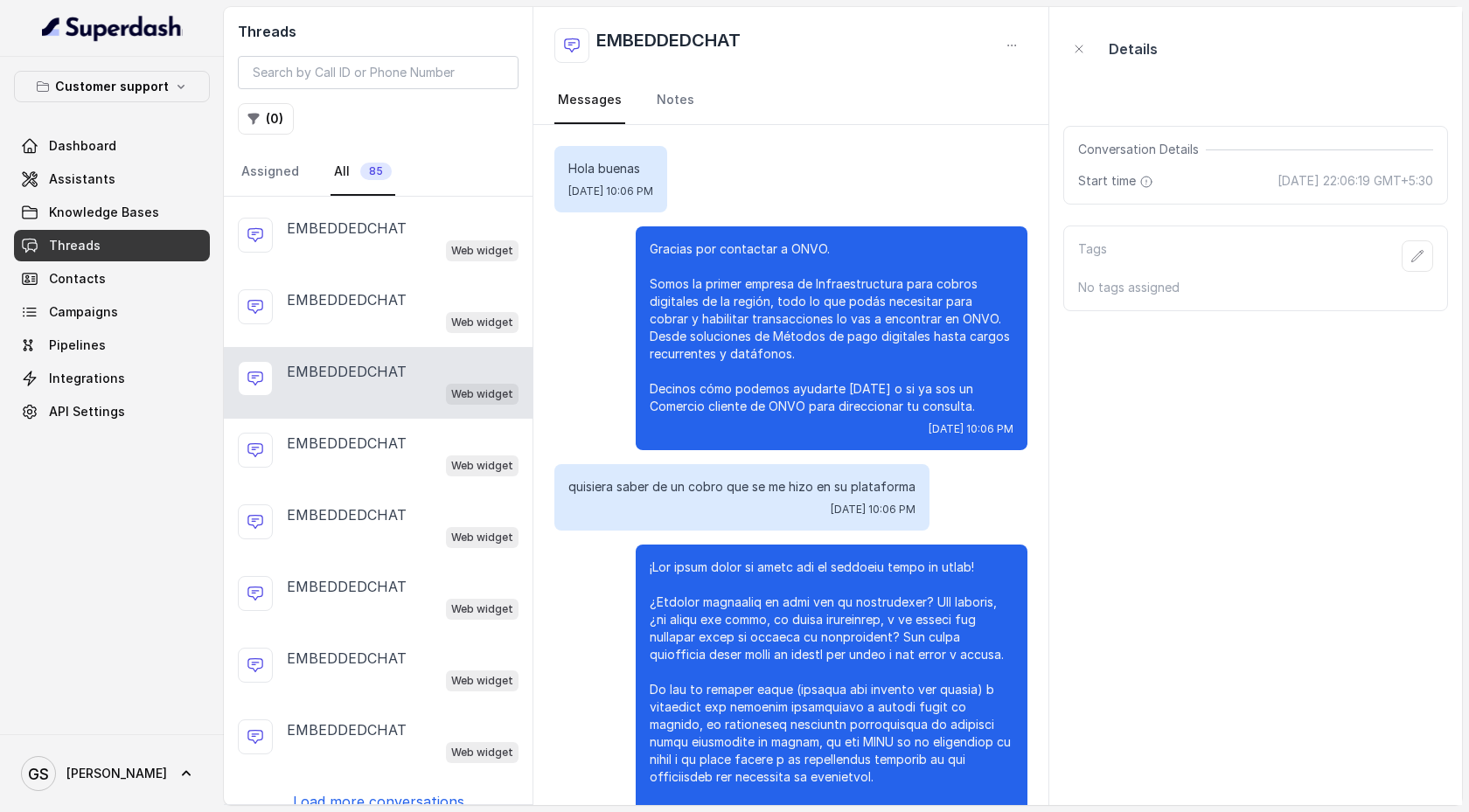
scroll to position [334, 0]
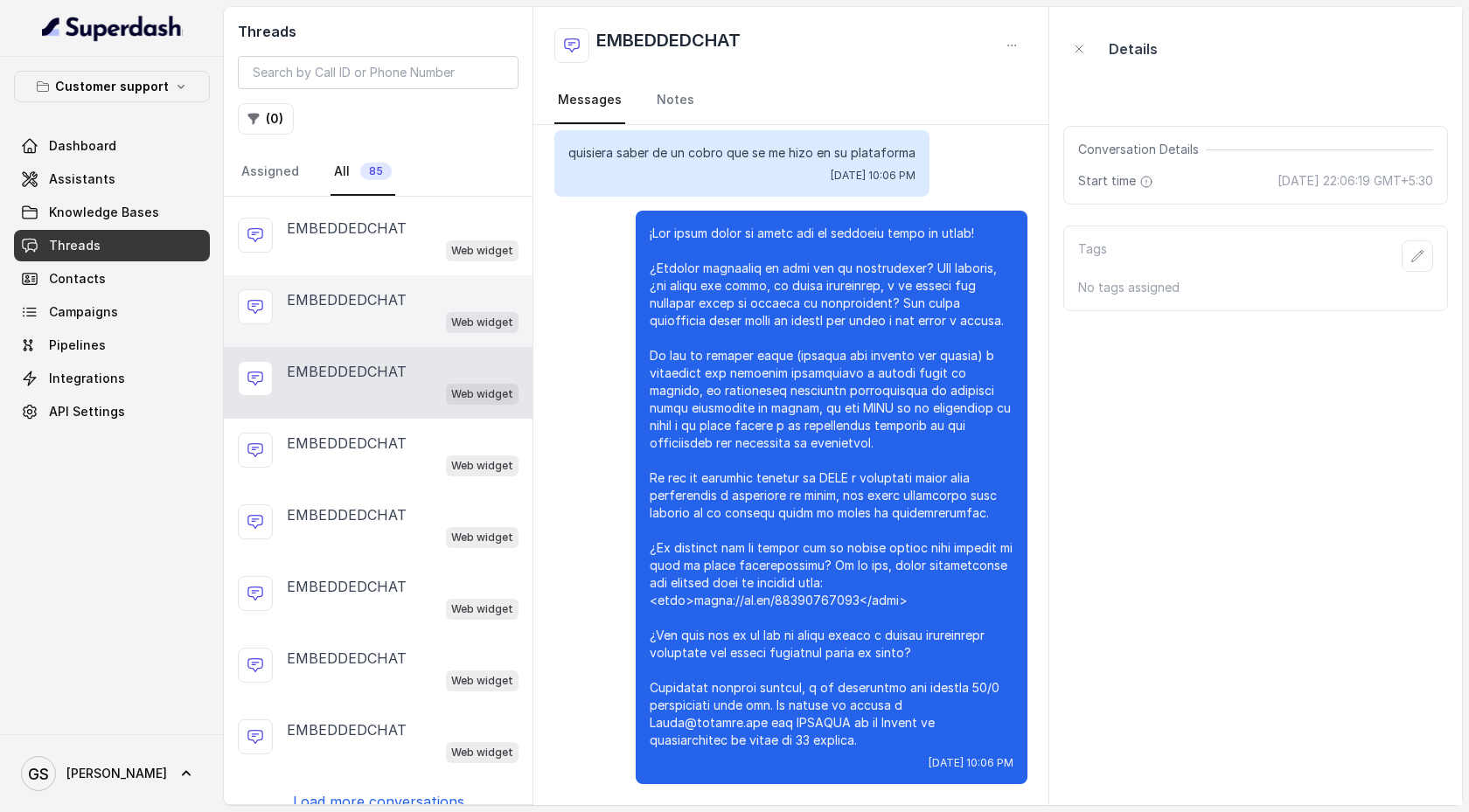
click at [379, 320] on div "EMBEDDEDCHAT Web widget" at bounding box center [377, 311] width 308 height 72
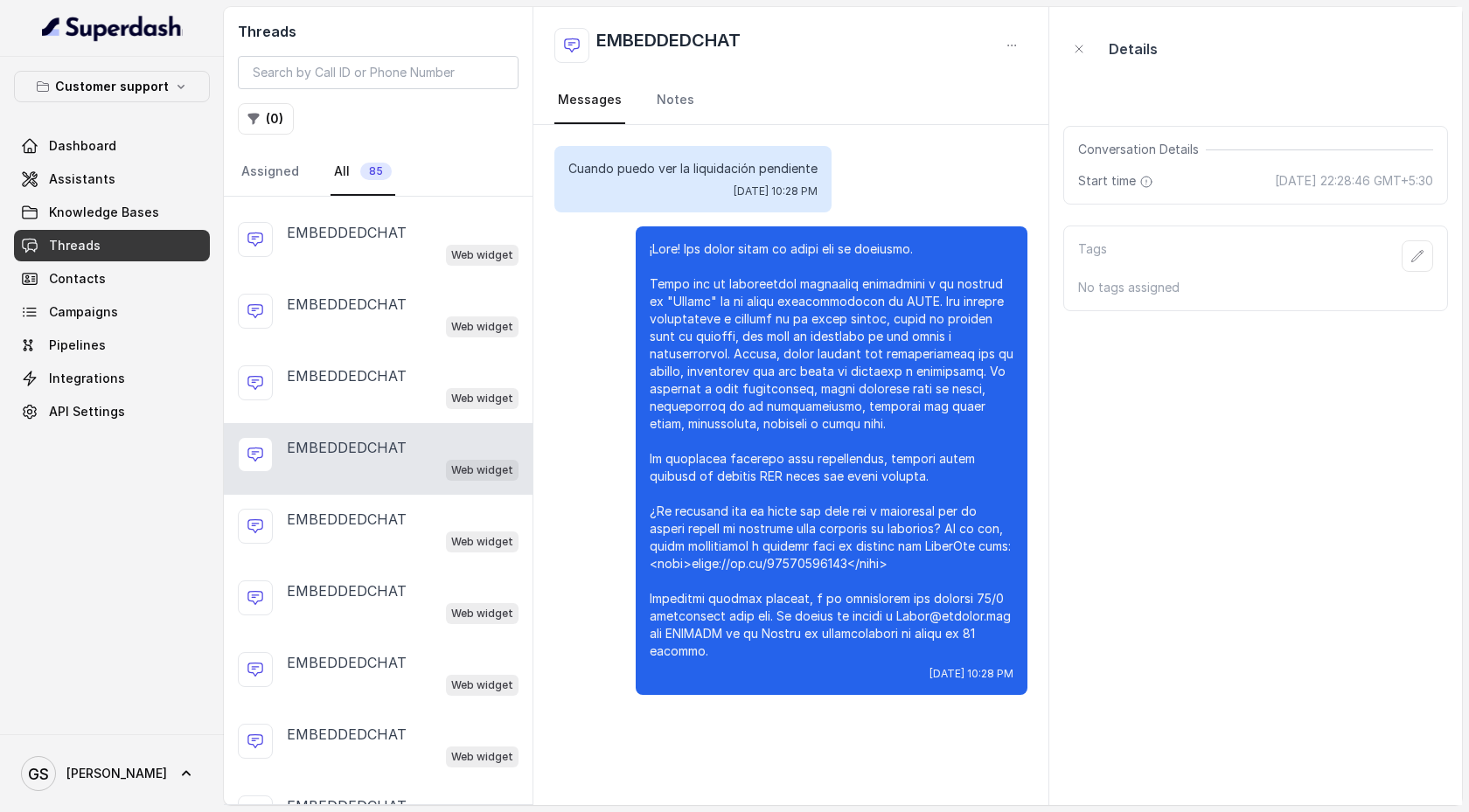
click at [379, 320] on div "EMBEDDEDCHAT Web widget" at bounding box center [377, 316] width 308 height 72
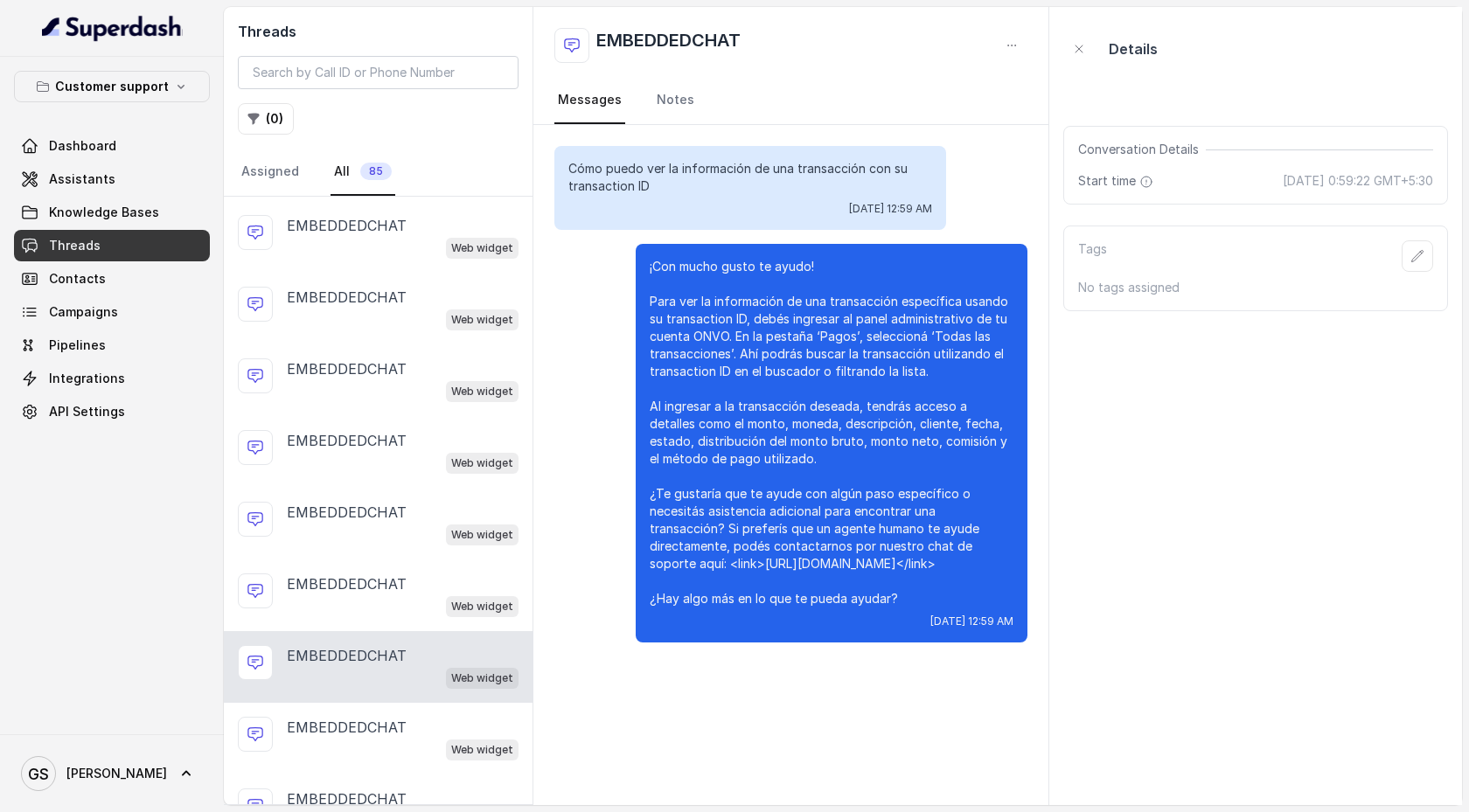
click at [384, 273] on div "EMBEDDEDCHAT Web widget" at bounding box center [377, 308] width 308 height 72
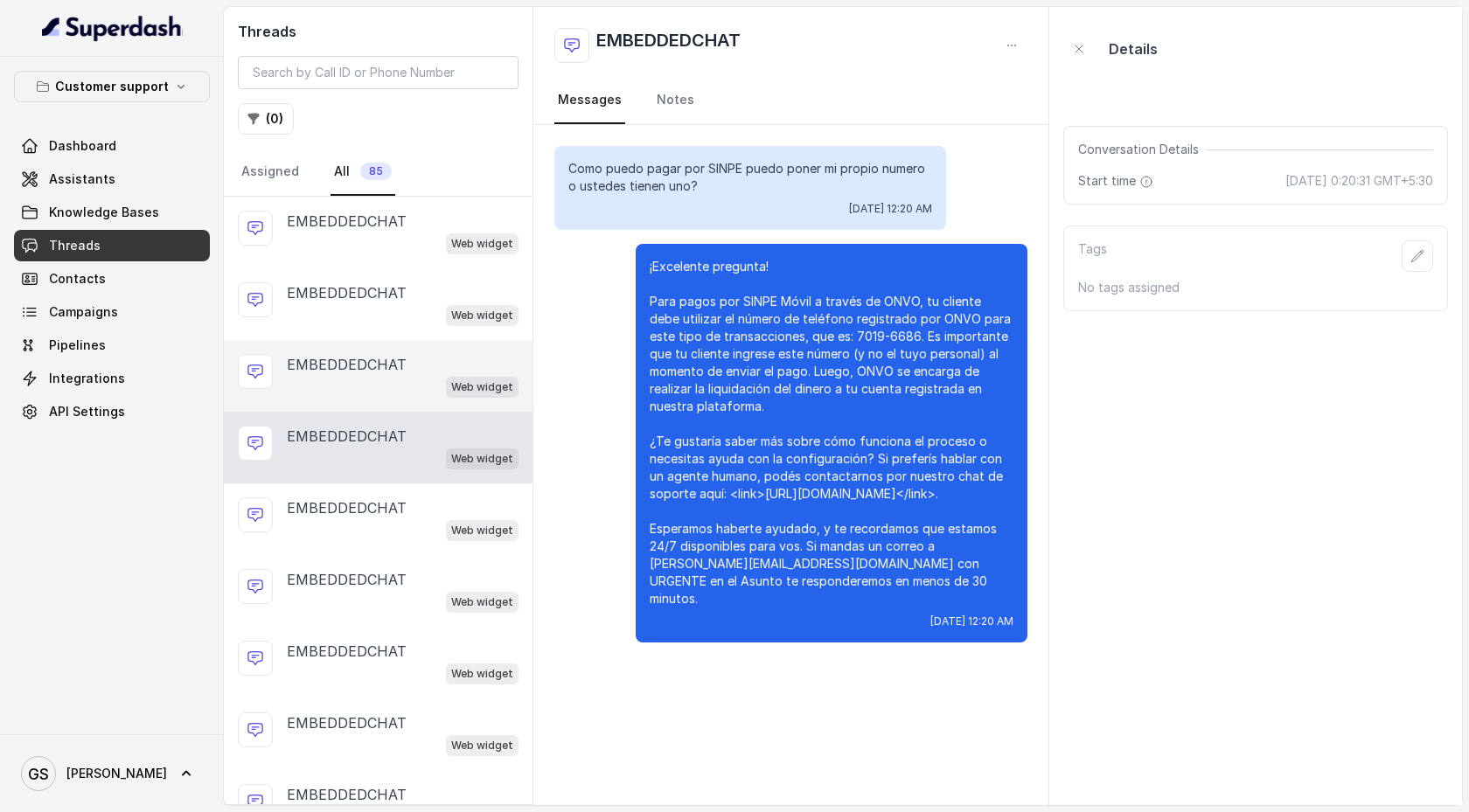
scroll to position [2276, 0]
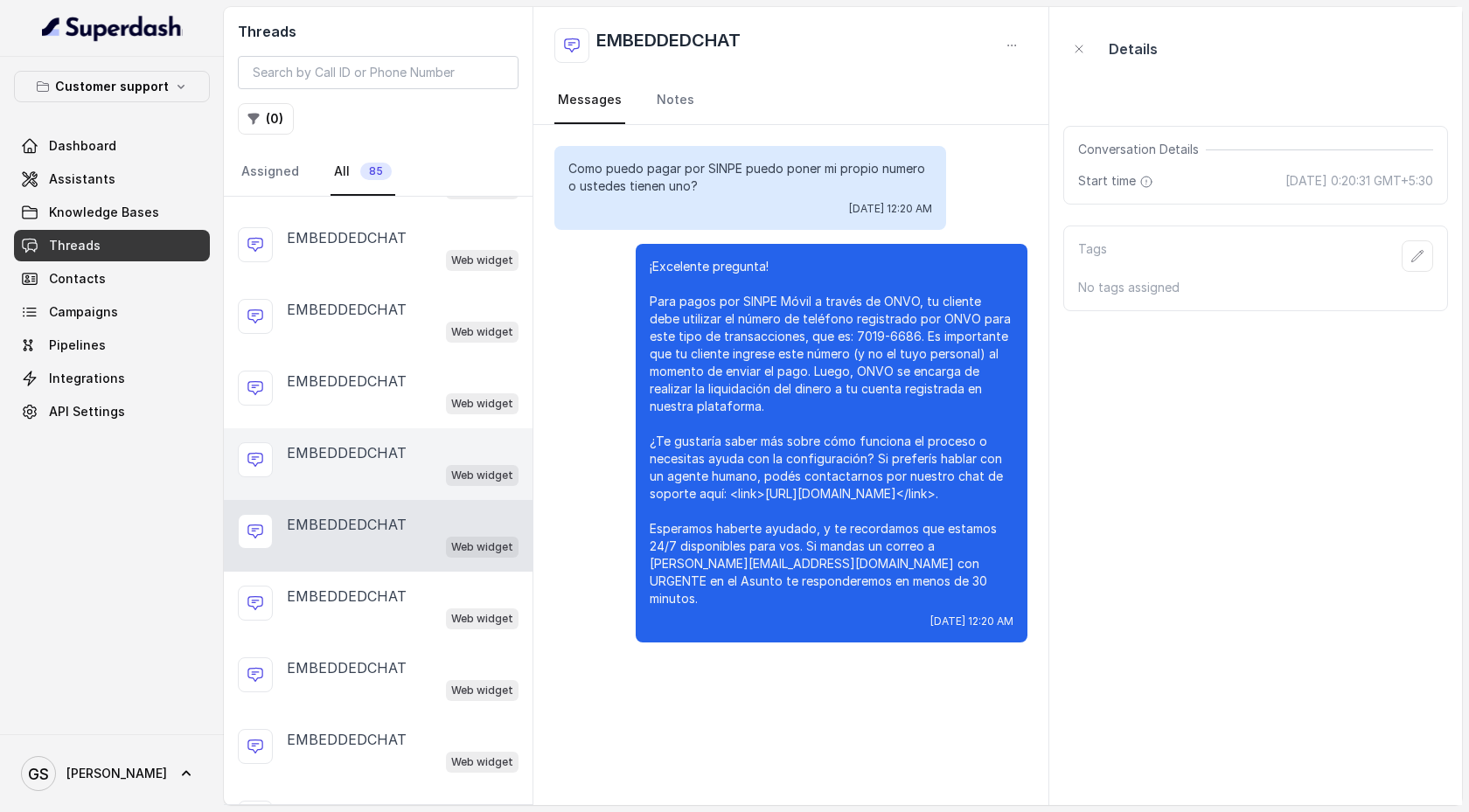
click at [384, 256] on div "Web widget" at bounding box center [402, 259] width 232 height 23
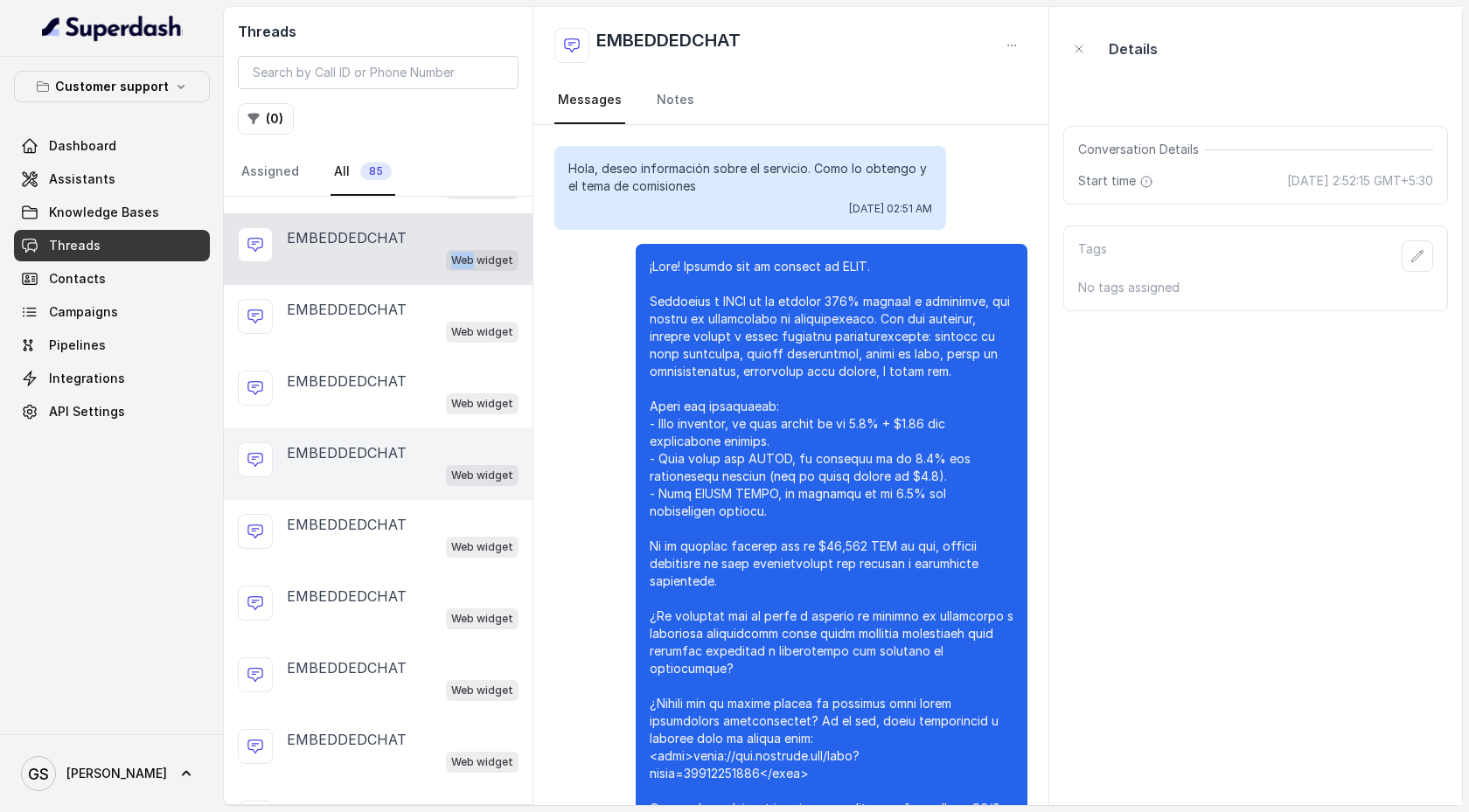
click at [384, 256] on div "Web widget" at bounding box center [402, 259] width 232 height 23
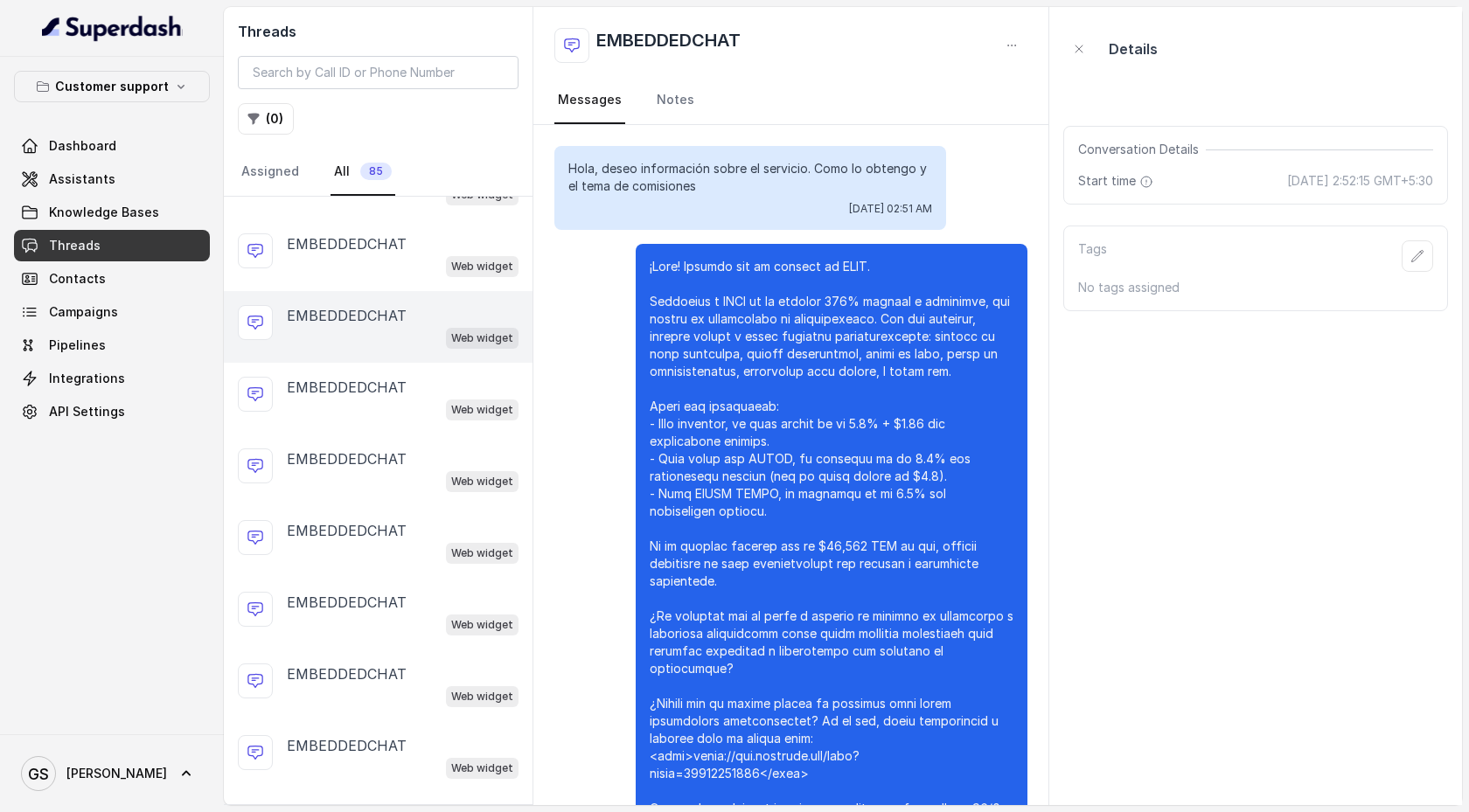
click at [342, 295] on div "EMBEDDEDCHAT Web widget" at bounding box center [377, 326] width 308 height 72
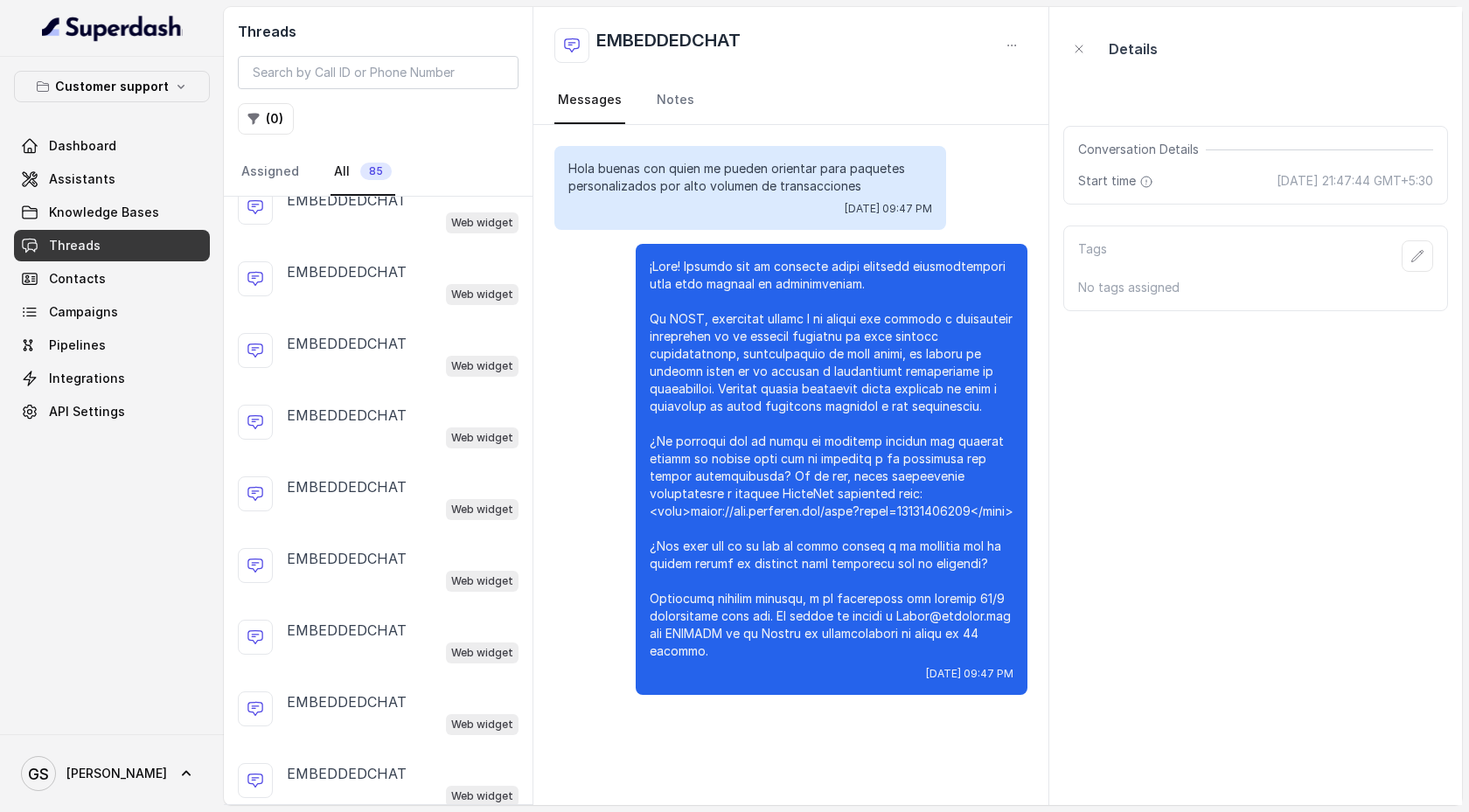
click at [343, 295] on div "Web widget" at bounding box center [402, 293] width 232 height 23
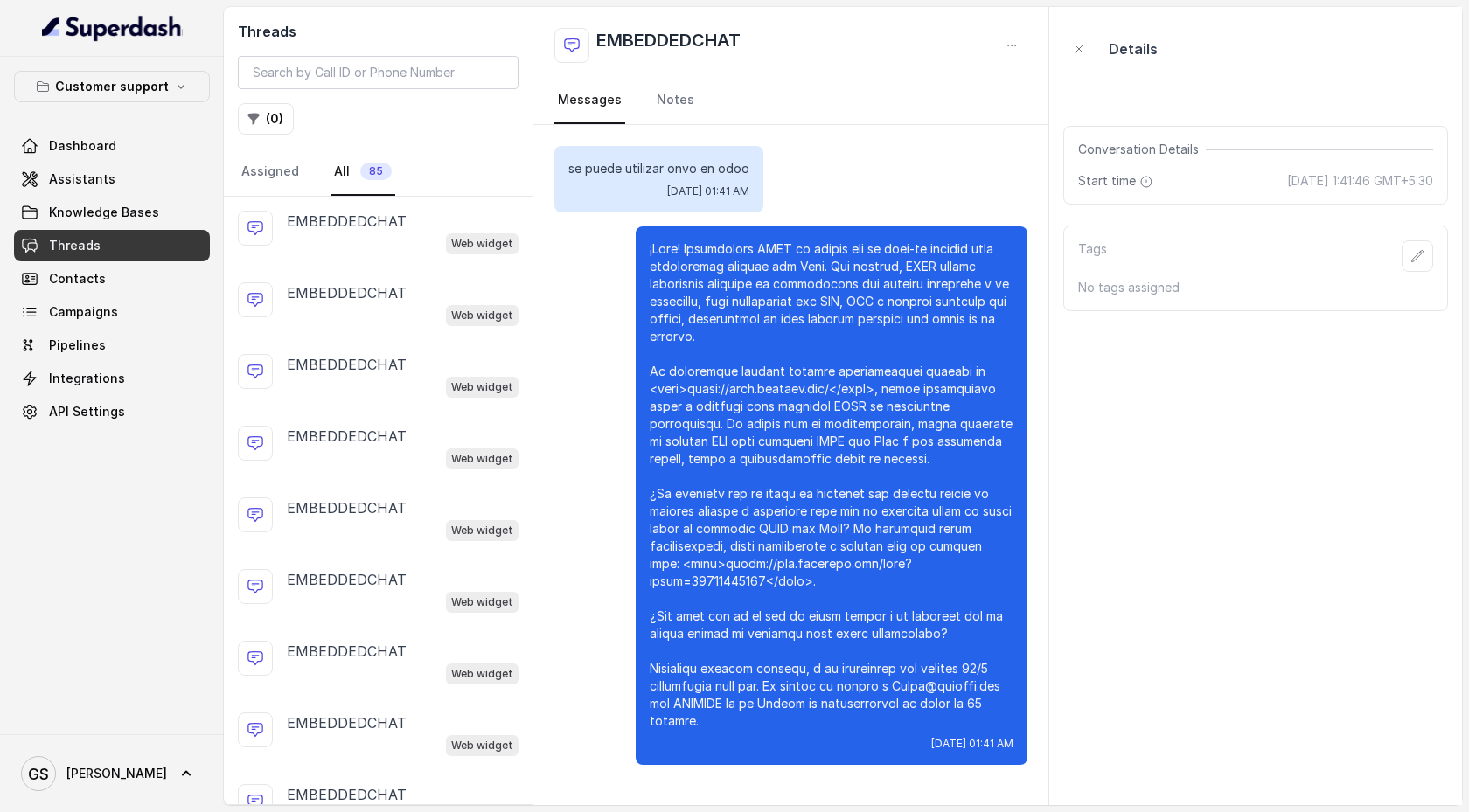
click at [343, 295] on p "EMBEDDEDCHAT" at bounding box center [347, 292] width 120 height 21
